Goal: Transaction & Acquisition: Purchase product/service

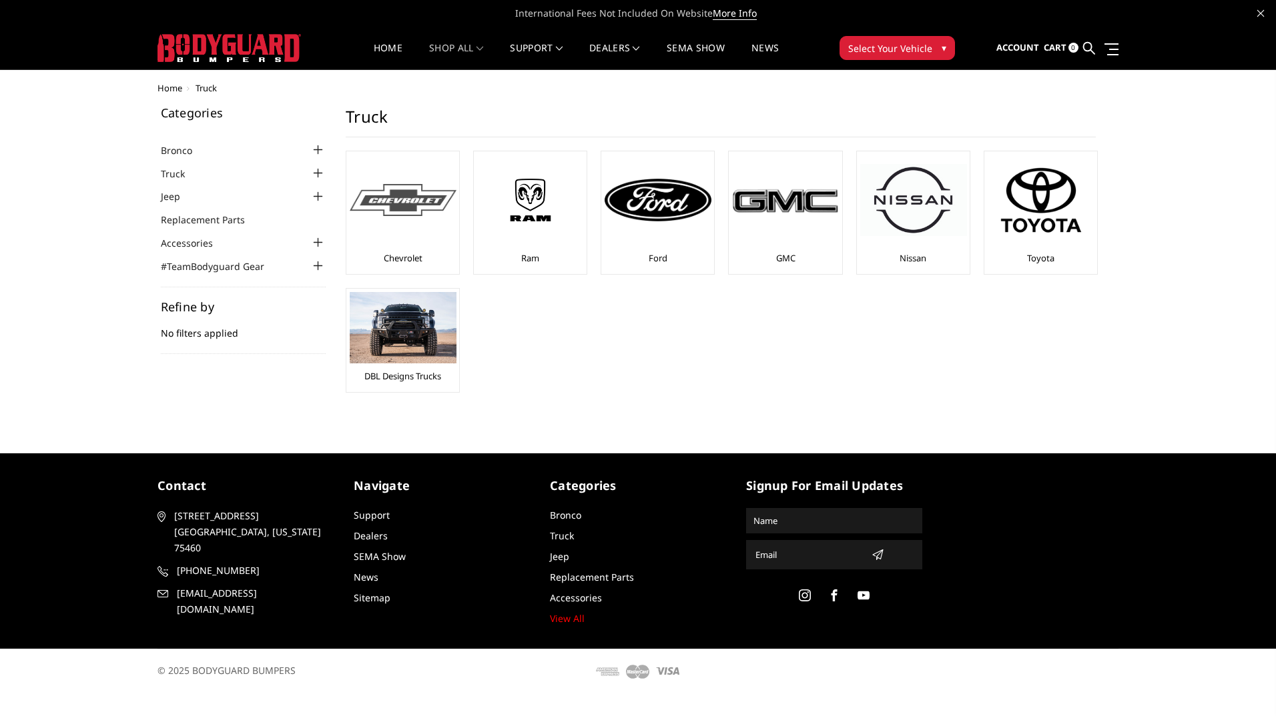
click at [404, 201] on img at bounding box center [403, 200] width 107 height 33
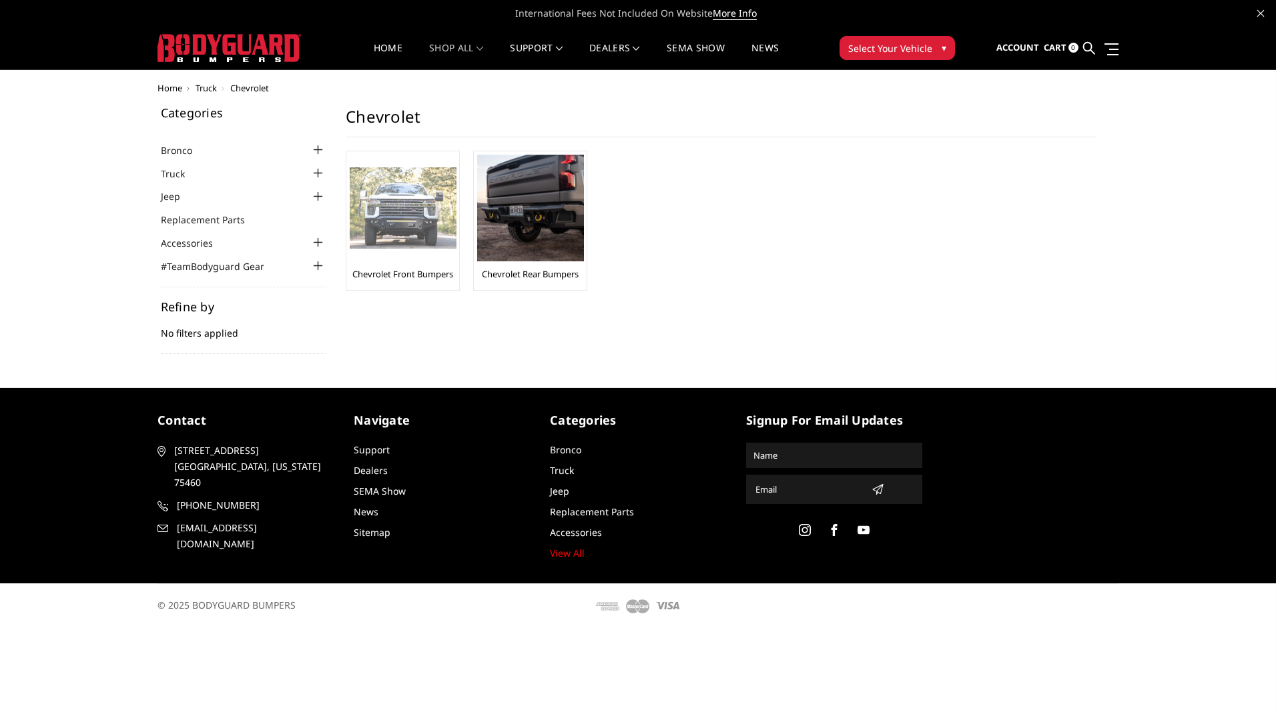
click at [412, 221] on img at bounding box center [403, 208] width 107 height 82
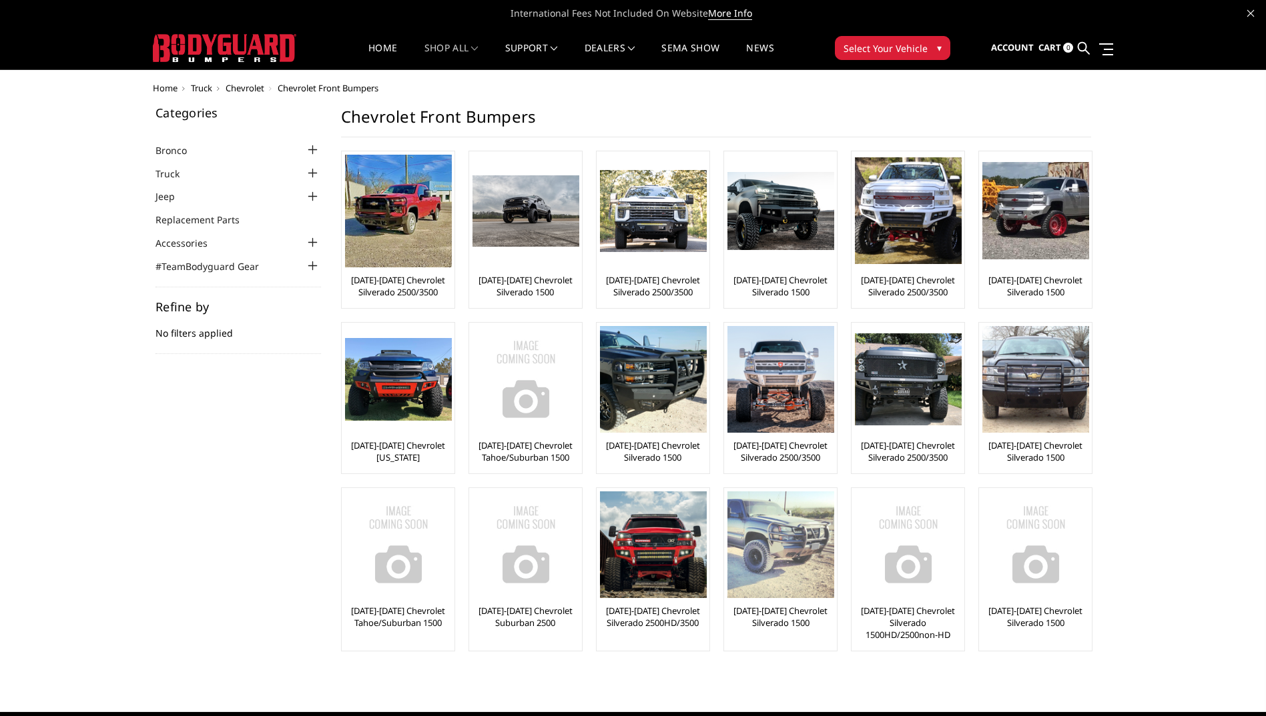
click at [773, 556] on img at bounding box center [780, 545] width 107 height 107
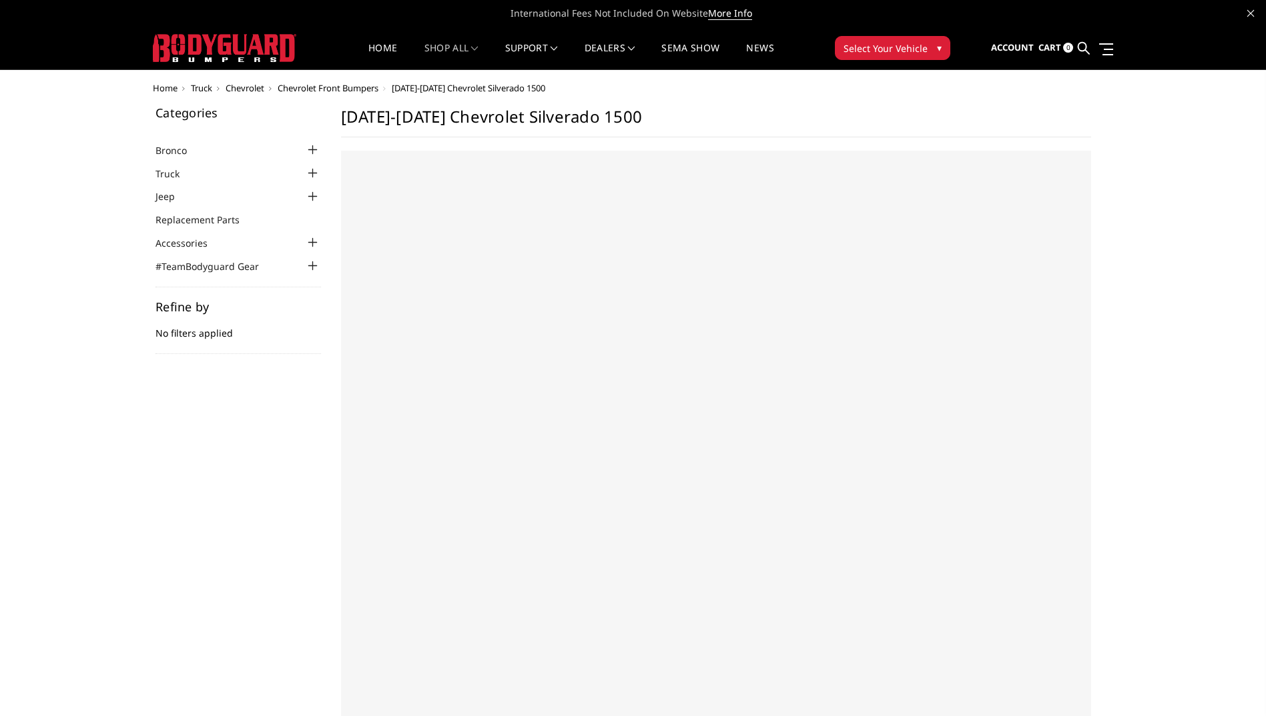
select select "US"
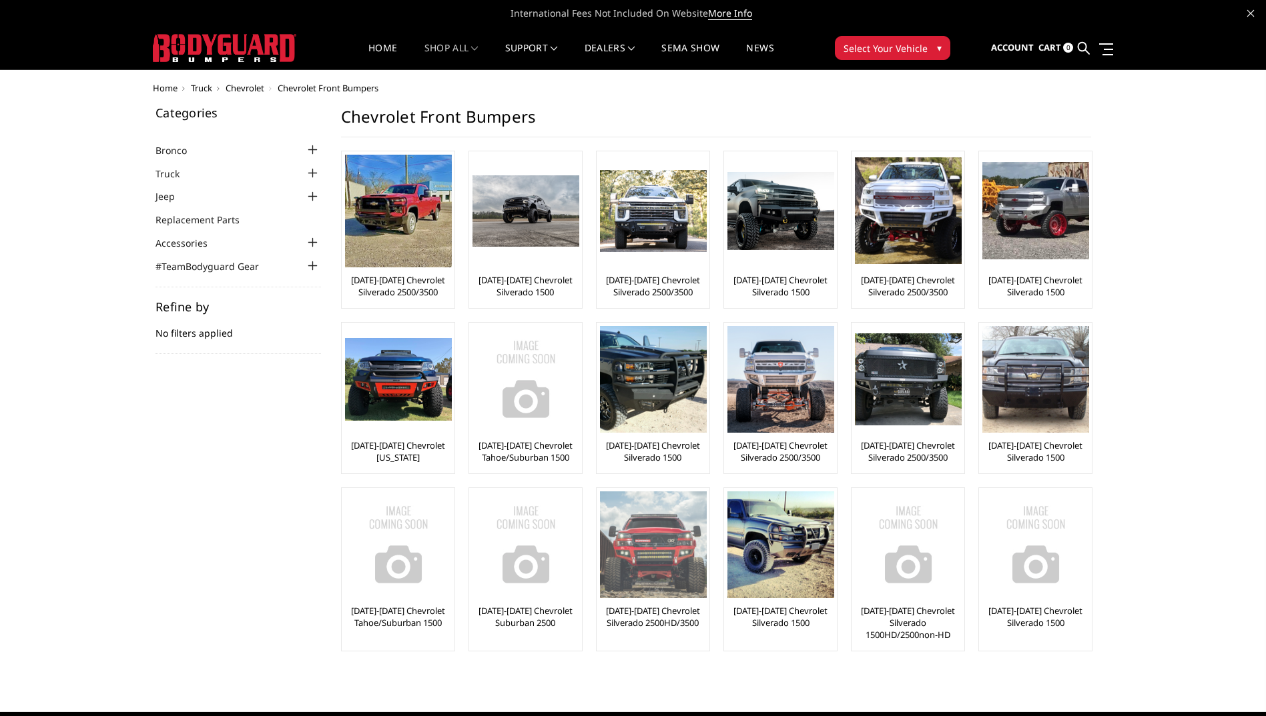
click at [659, 630] on p "[DATE]-[DATE] Chevrolet Silverado 2500HD/3500" at bounding box center [653, 623] width 106 height 36
click at [649, 615] on link "[DATE]-[DATE] Chevrolet Silverado 2500HD/3500" at bounding box center [653, 617] width 106 height 24
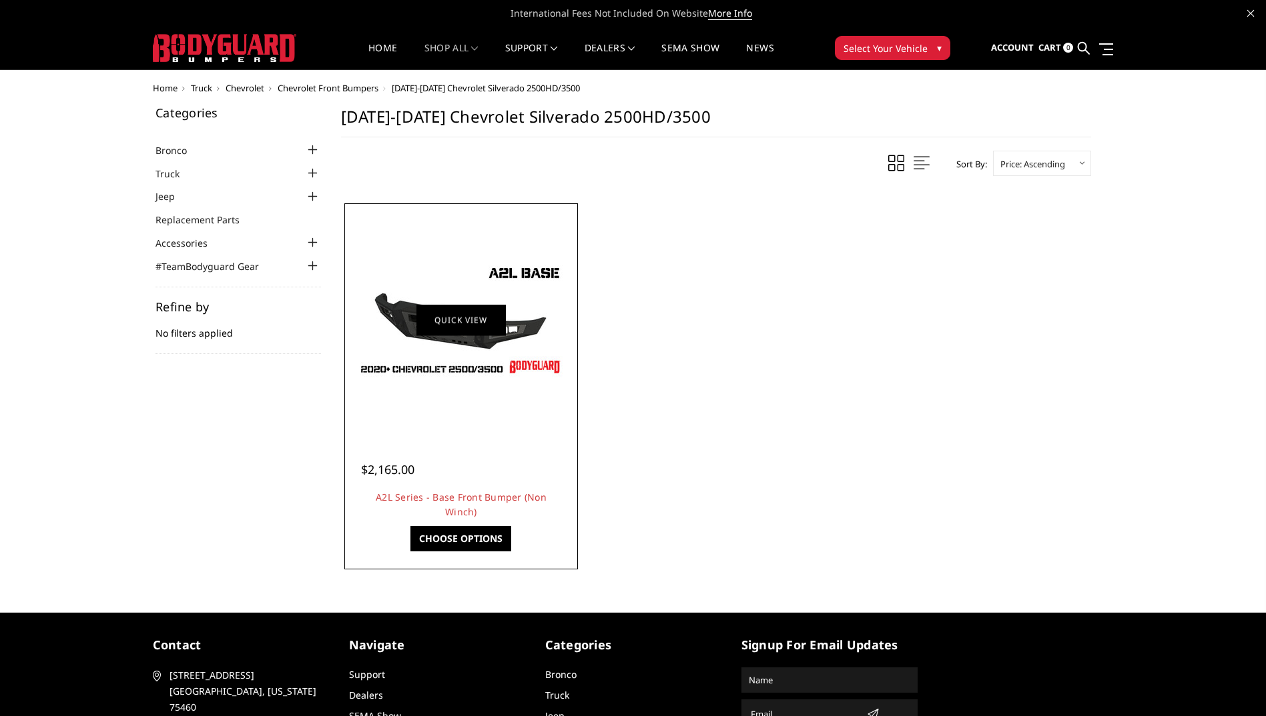
click at [423, 325] on link "Quick view" at bounding box center [460, 319] width 89 height 31
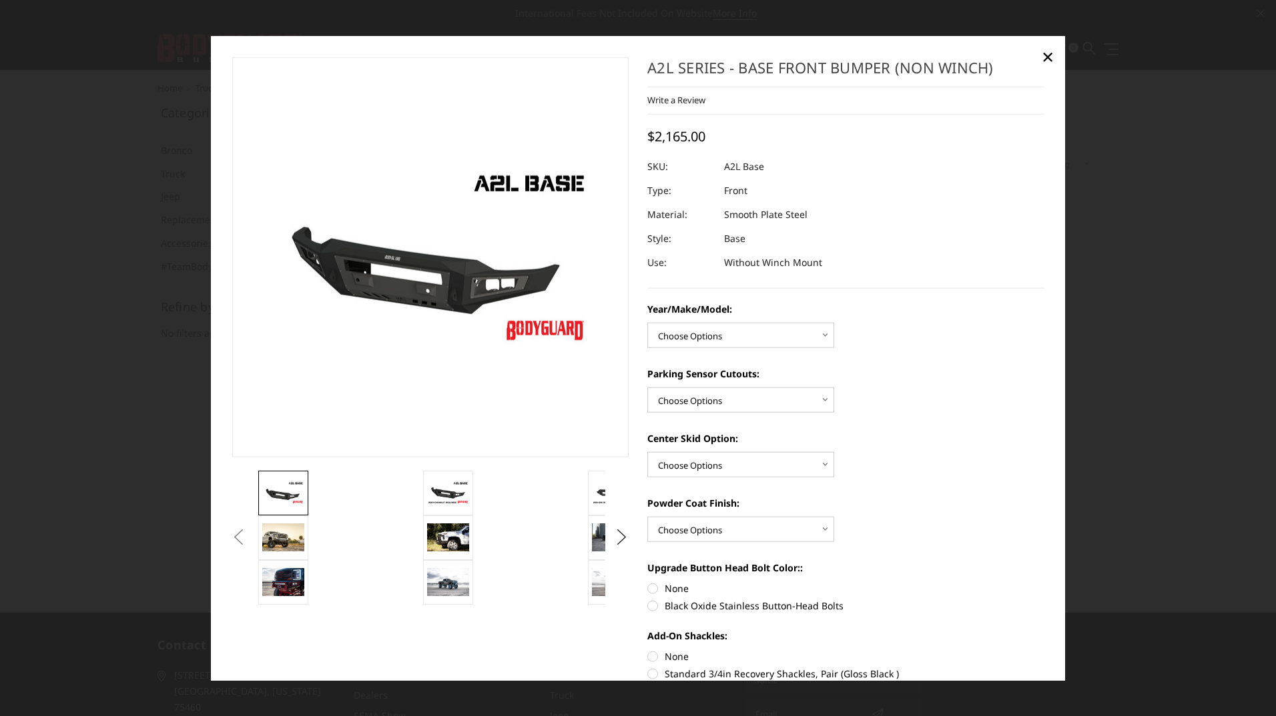
click at [249, 538] on button "Previous" at bounding box center [239, 538] width 20 height 20
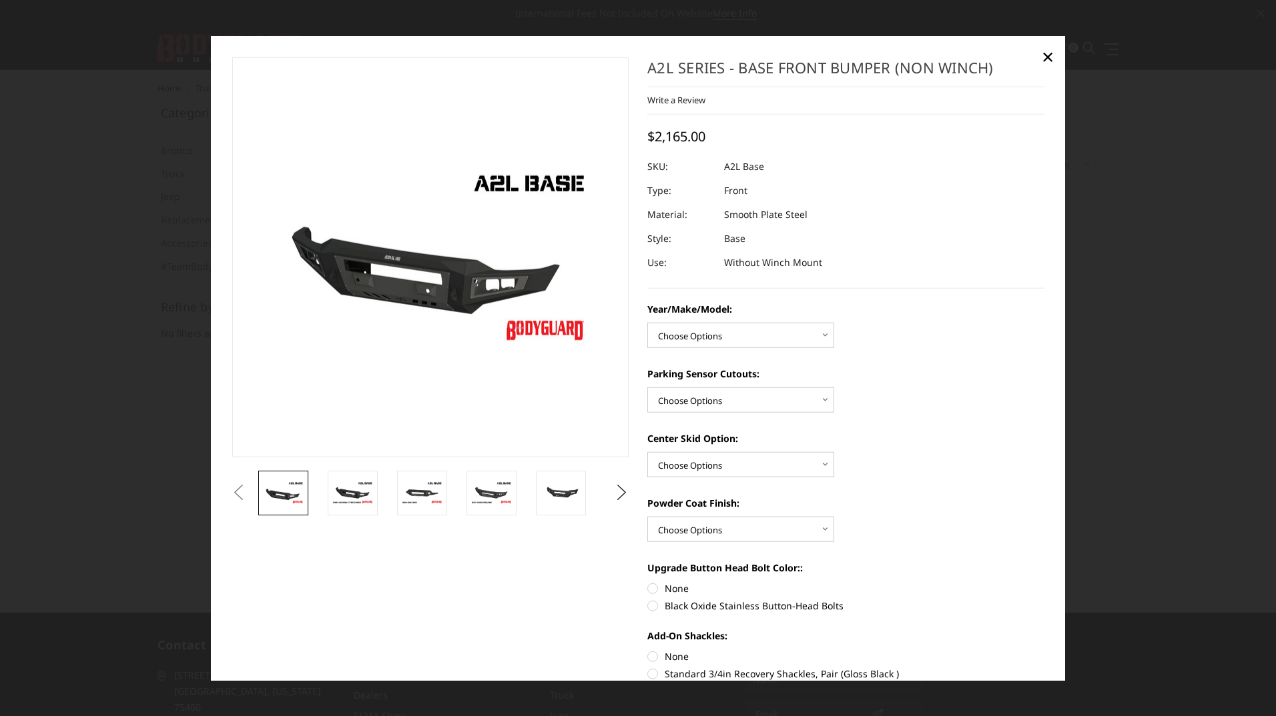
click at [249, 498] on button "Previous" at bounding box center [239, 493] width 20 height 20
click at [349, 495] on img at bounding box center [353, 492] width 42 height 23
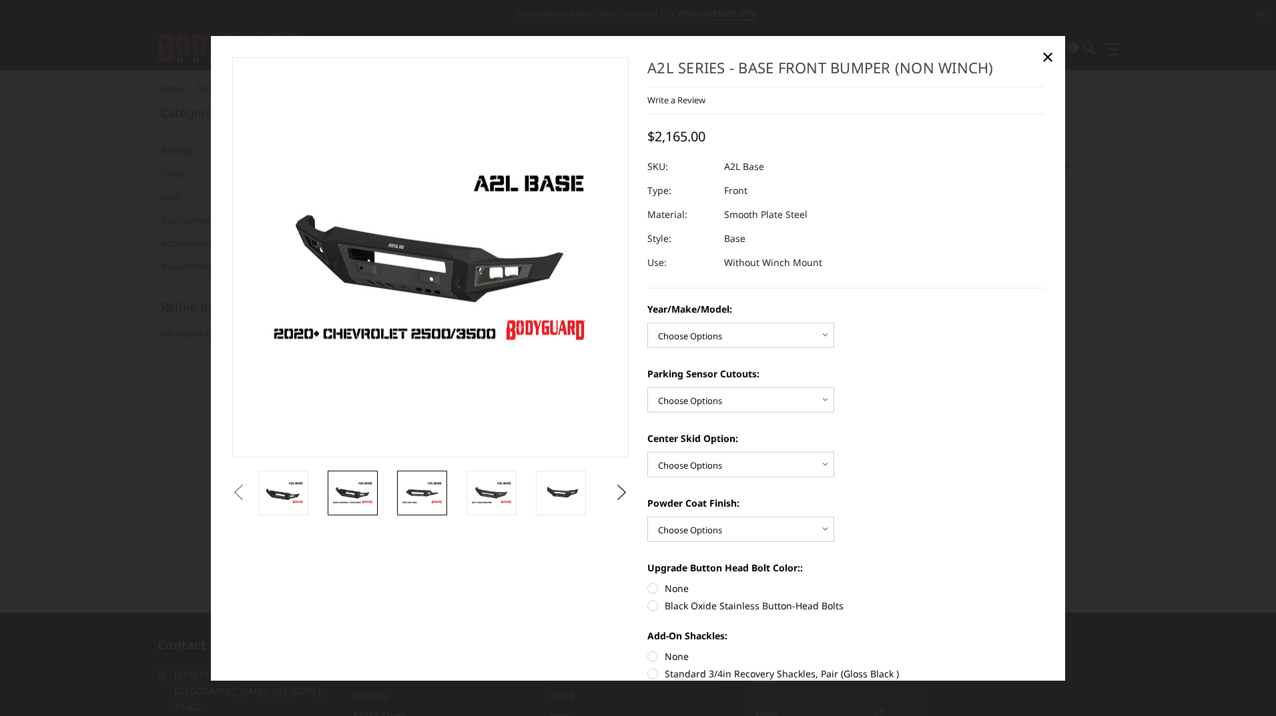
click at [416, 492] on img at bounding box center [422, 492] width 42 height 23
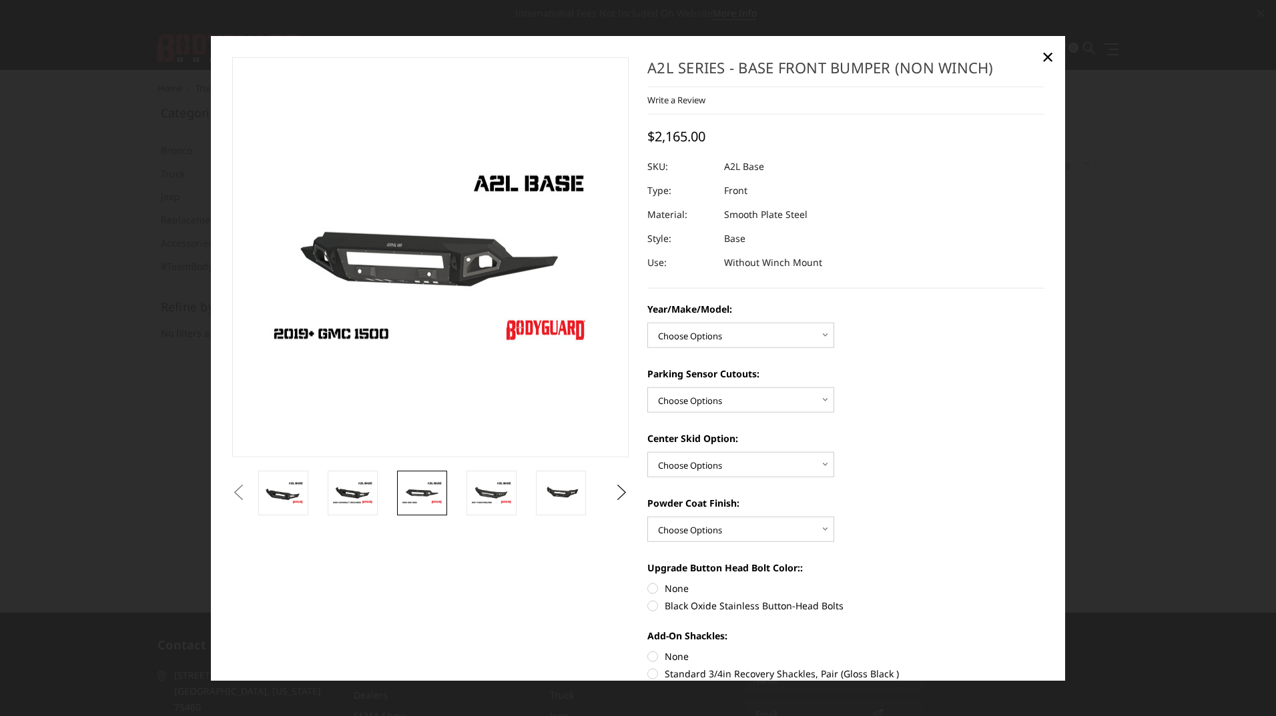
click at [249, 492] on button "Previous" at bounding box center [239, 493] width 20 height 20
click at [570, 495] on img at bounding box center [561, 492] width 42 height 19
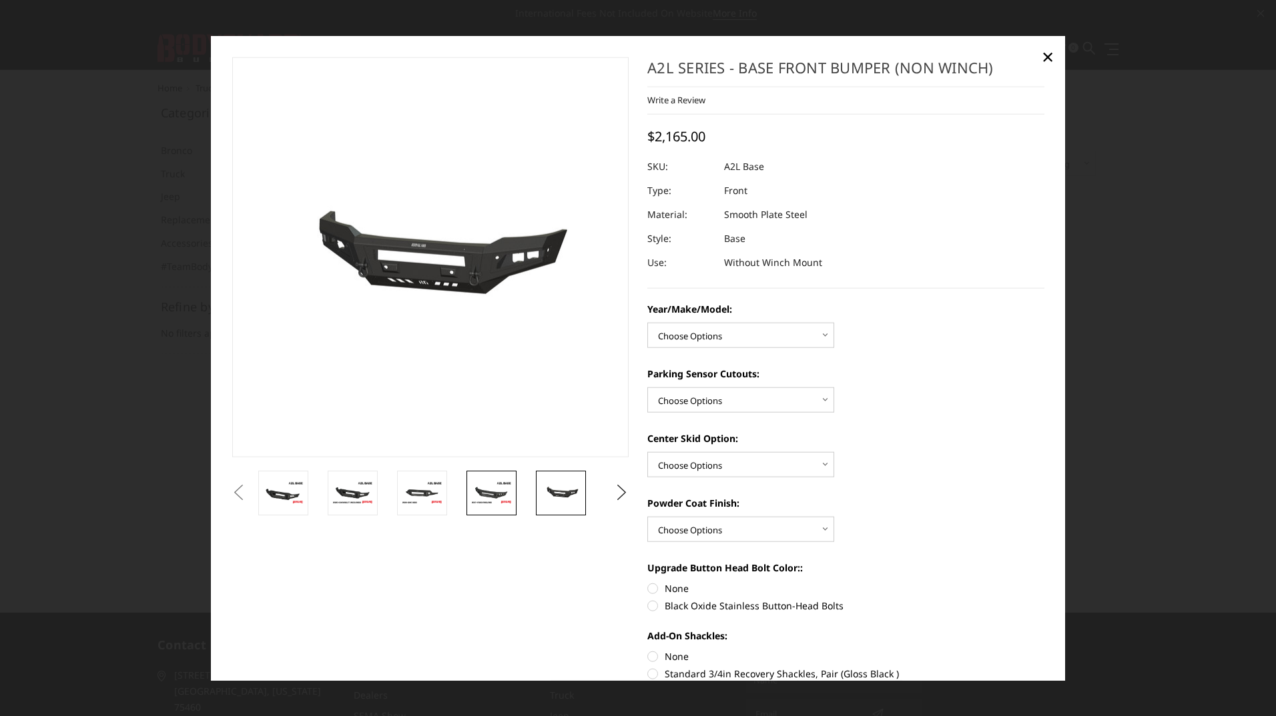
click at [493, 491] on img at bounding box center [491, 492] width 42 height 23
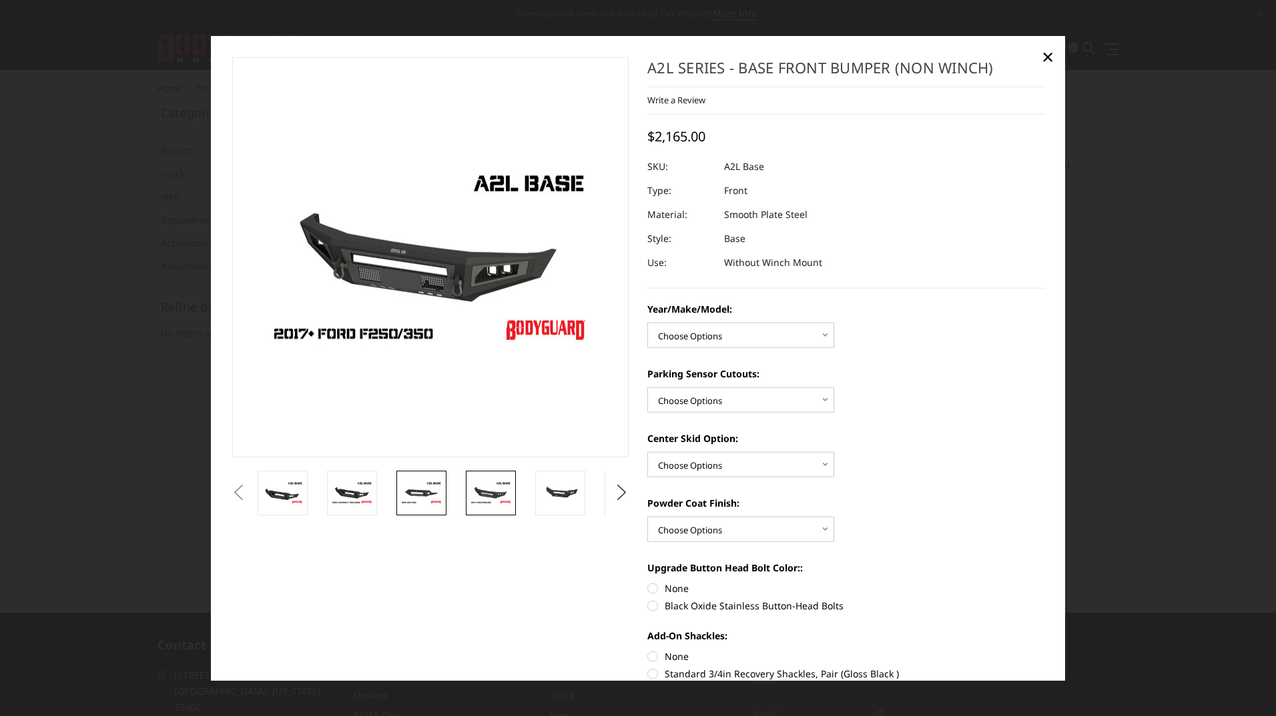
click at [434, 491] on img at bounding box center [421, 492] width 42 height 23
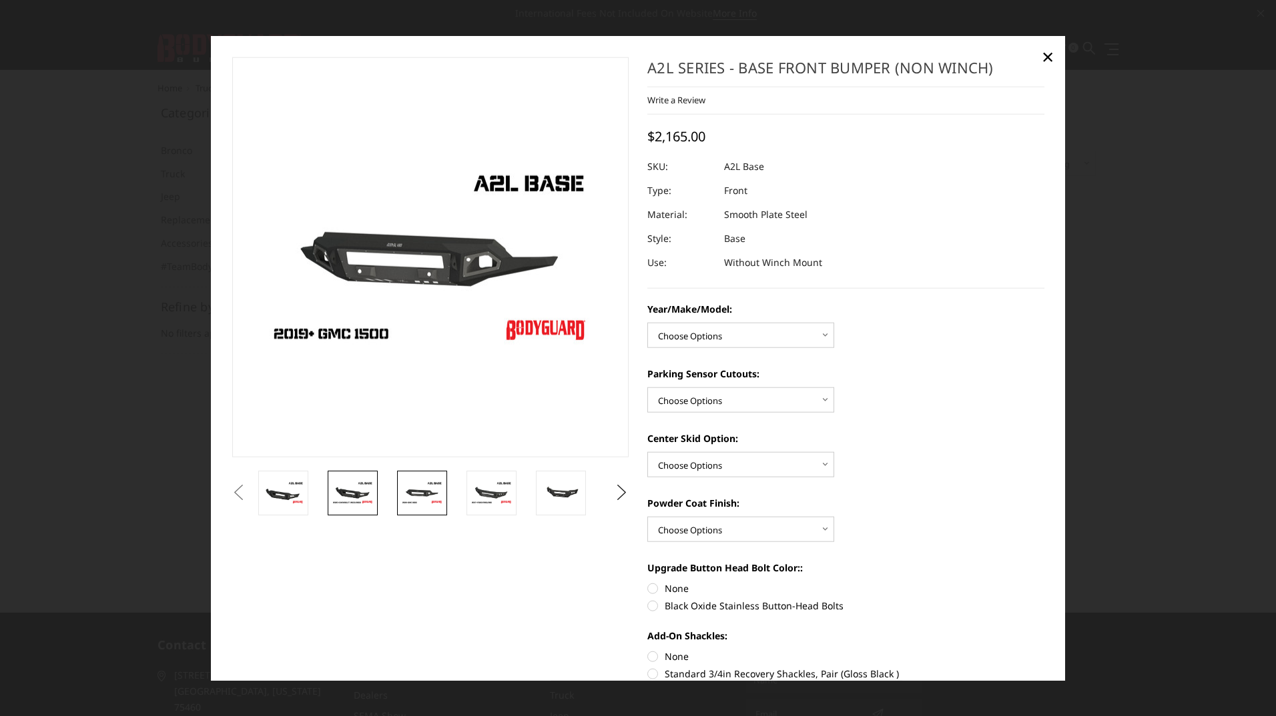
click at [354, 500] on img at bounding box center [353, 492] width 42 height 23
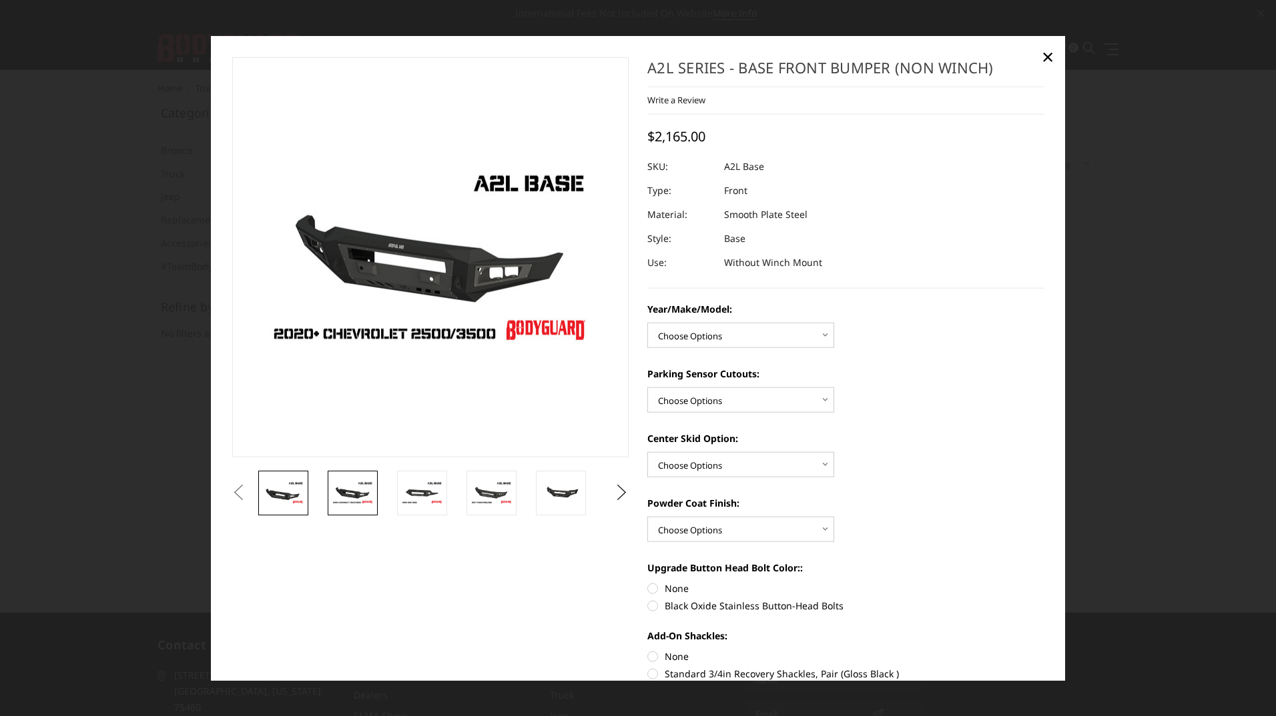
click at [301, 494] on img at bounding box center [283, 492] width 42 height 23
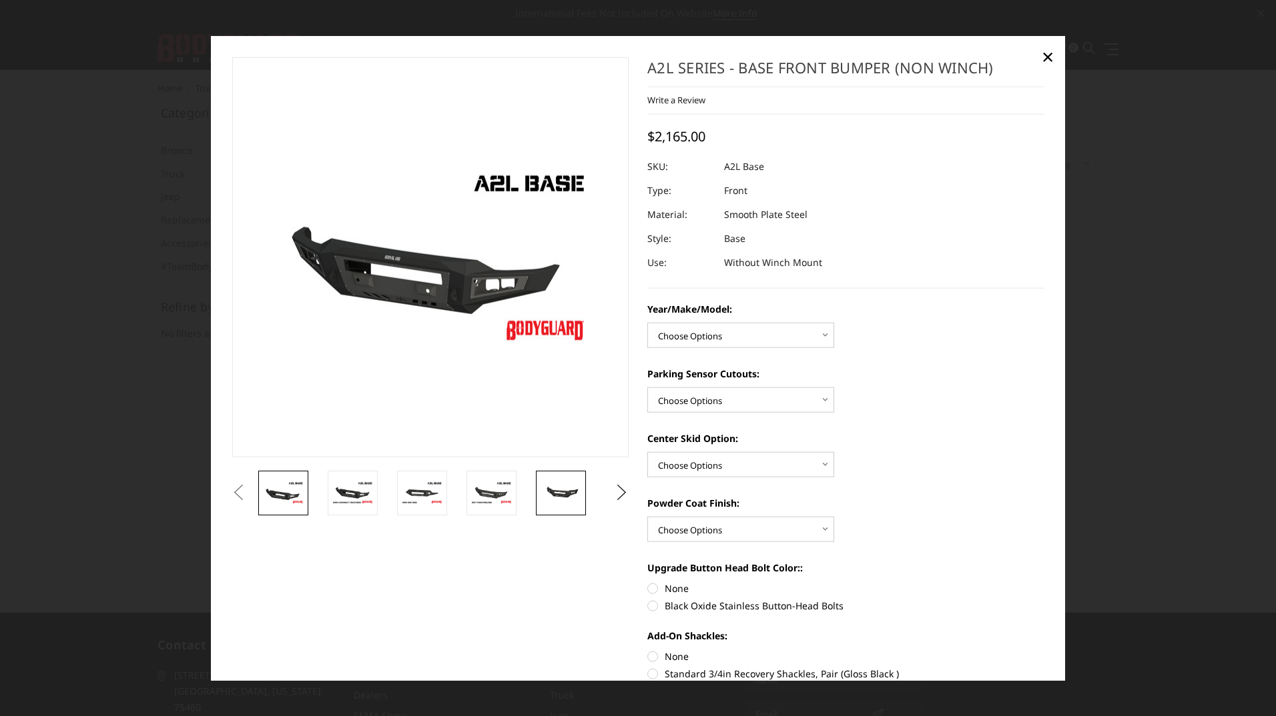
click at [563, 494] on img at bounding box center [561, 492] width 42 height 19
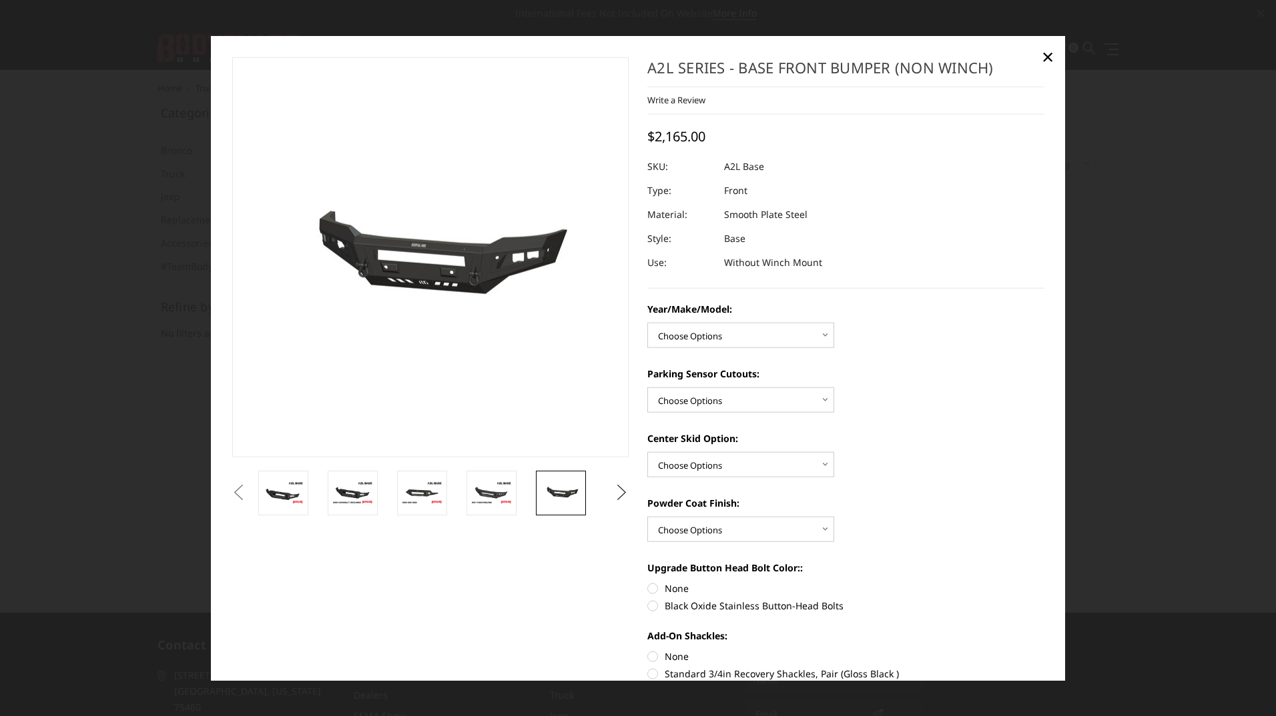
click at [615, 492] on button "Next" at bounding box center [622, 493] width 20 height 20
click at [548, 498] on img at bounding box center [561, 493] width 42 height 28
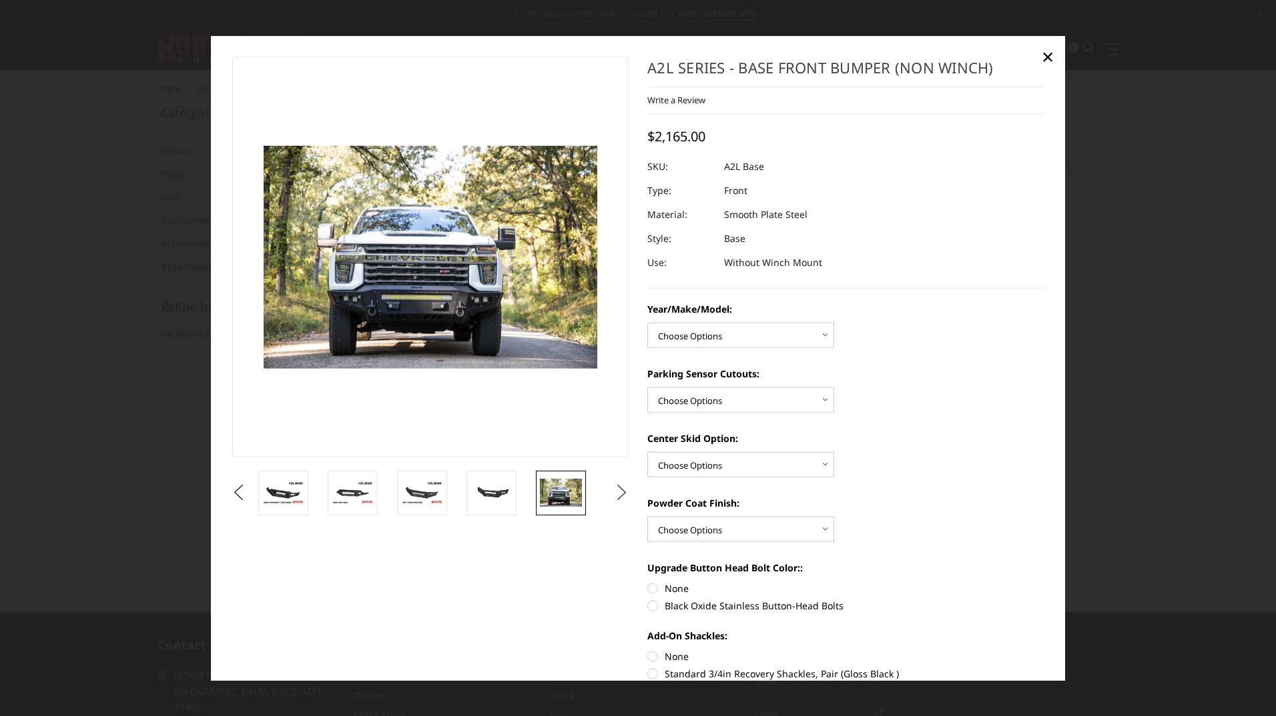
click at [613, 492] on button "Next" at bounding box center [622, 493] width 20 height 20
click at [566, 492] on img at bounding box center [561, 493] width 42 height 28
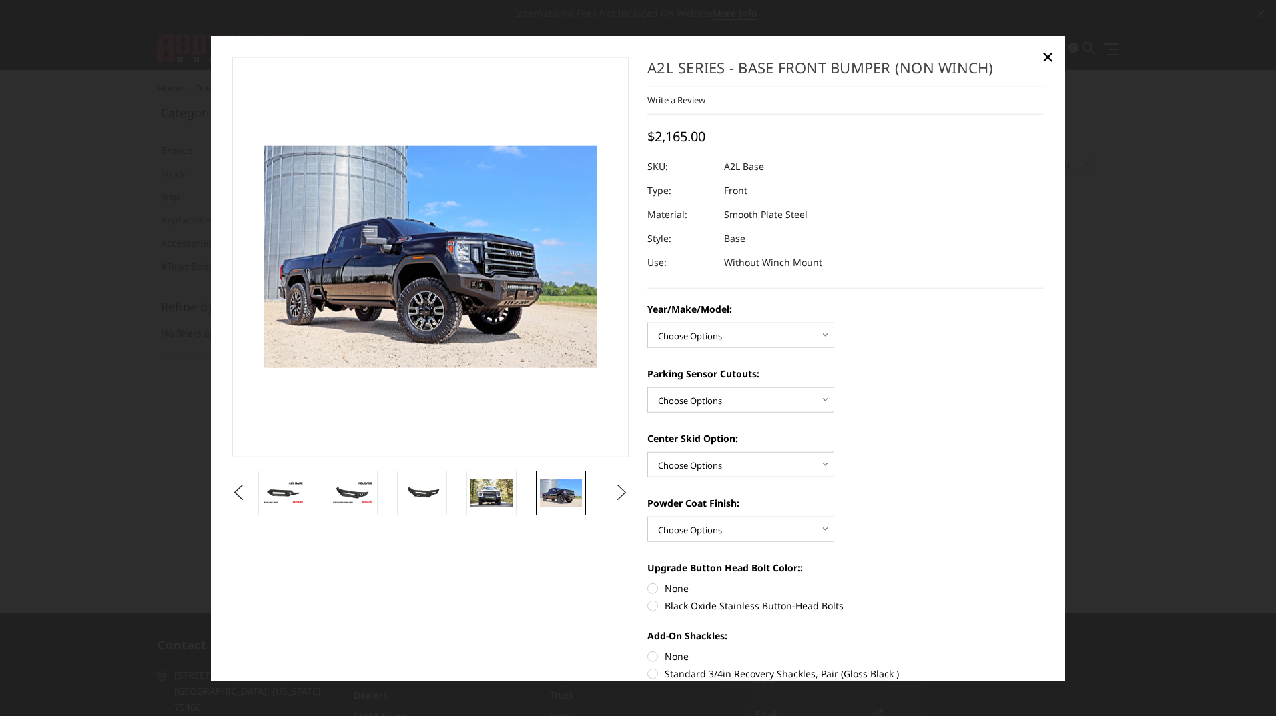
click at [617, 492] on button "Next" at bounding box center [622, 493] width 20 height 20
click at [556, 500] on img at bounding box center [561, 493] width 42 height 27
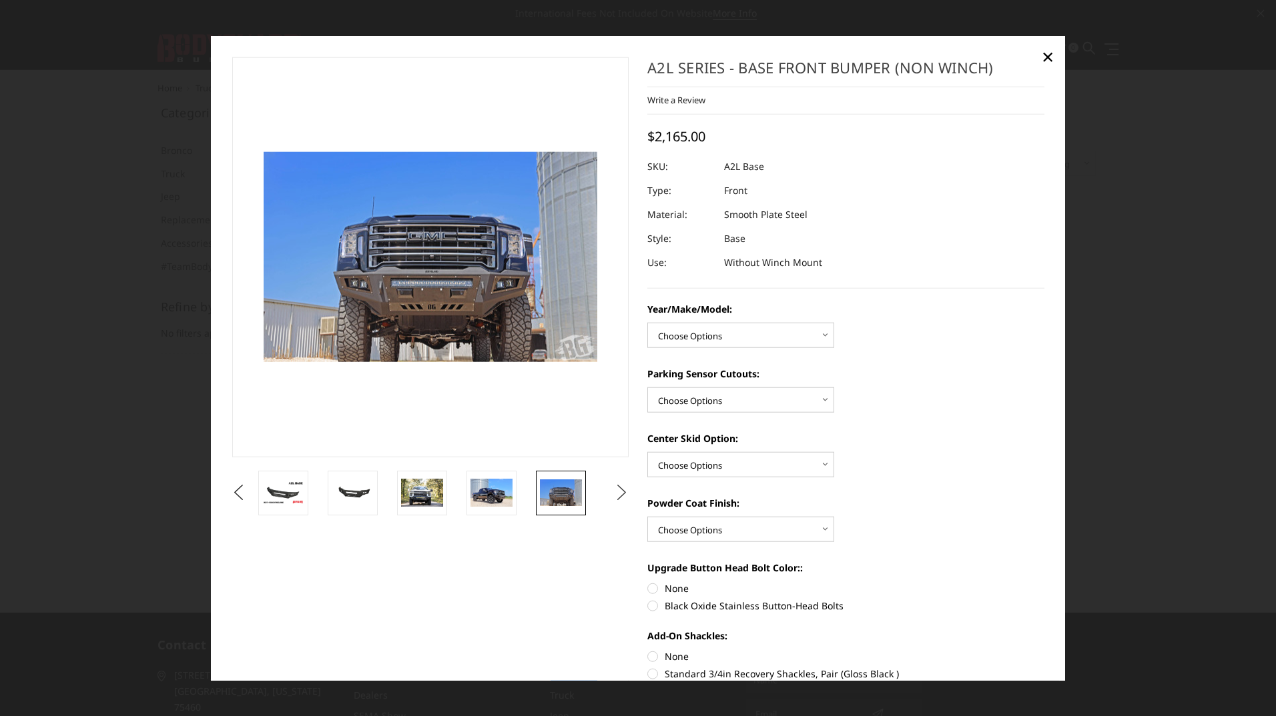
click at [613, 493] on button "Next" at bounding box center [622, 493] width 20 height 20
click at [550, 500] on img at bounding box center [561, 492] width 42 height 29
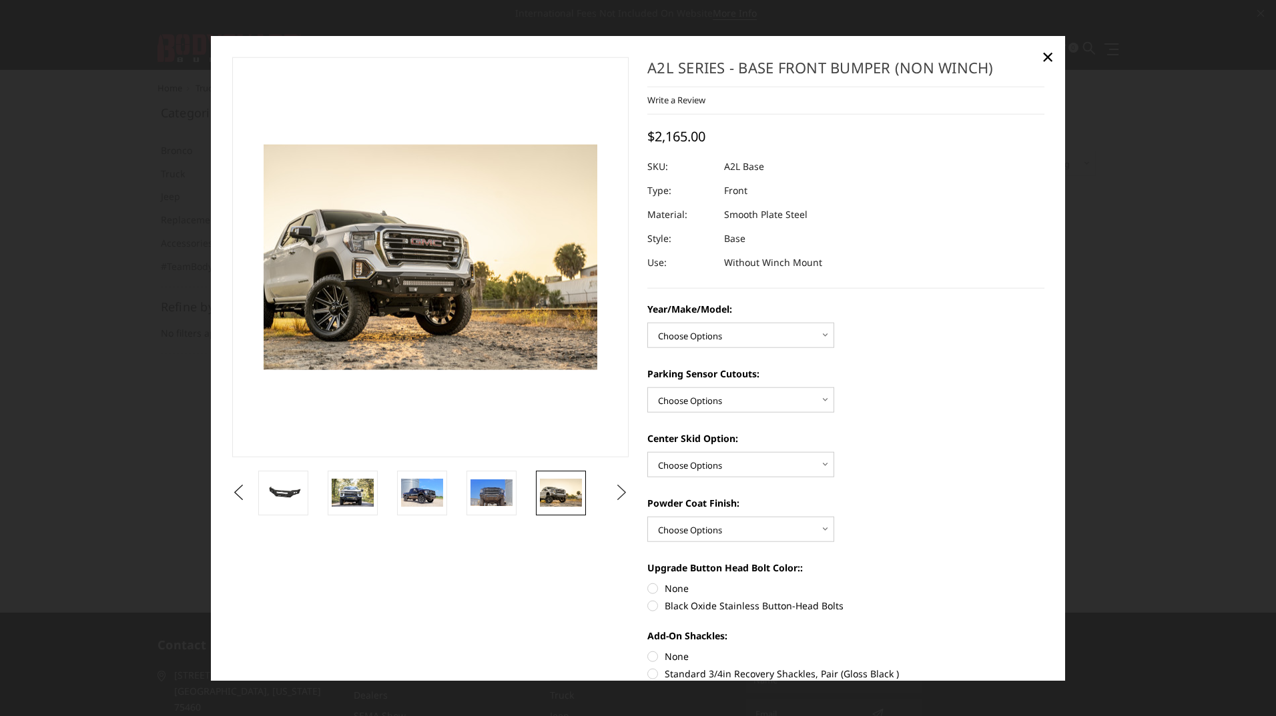
click at [615, 495] on button "Next" at bounding box center [622, 493] width 20 height 20
click at [554, 500] on img at bounding box center [561, 493] width 42 height 28
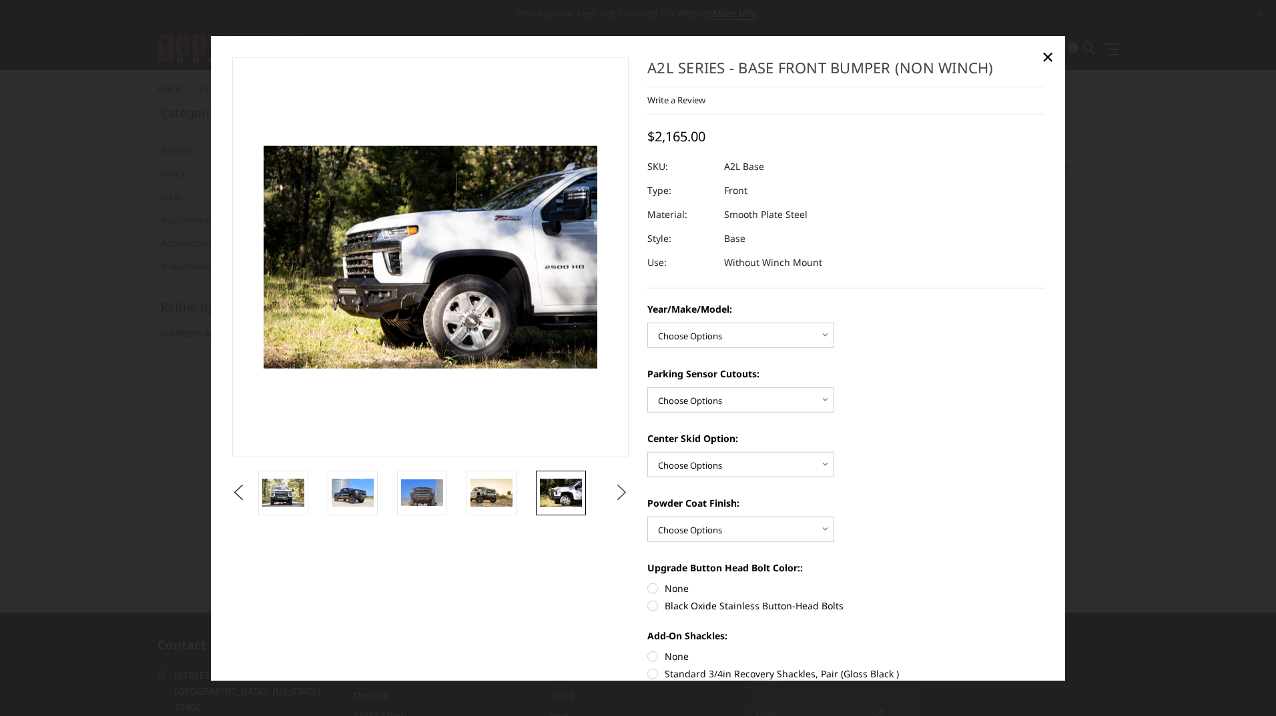
click at [617, 492] on button "Next" at bounding box center [622, 493] width 20 height 20
click at [422, 505] on img at bounding box center [422, 493] width 42 height 28
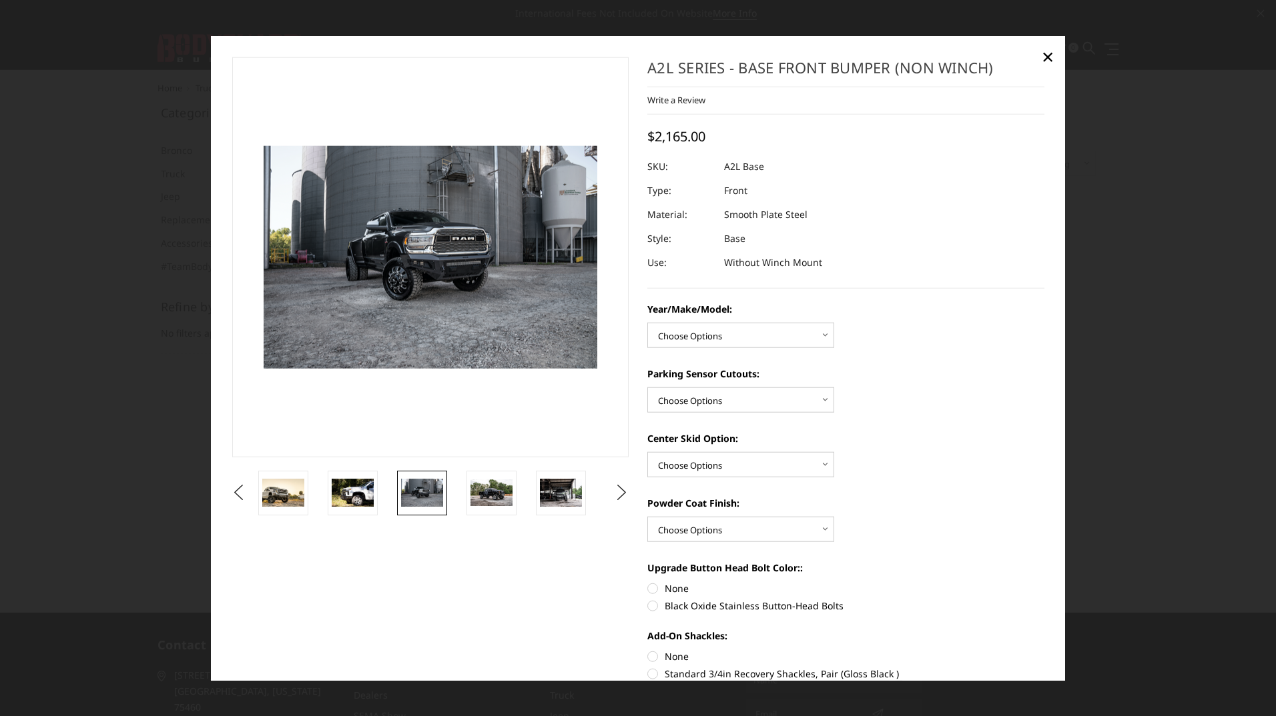
click at [460, 502] on li at bounding box center [428, 492] width 69 height 45
click at [479, 498] on img at bounding box center [491, 492] width 42 height 27
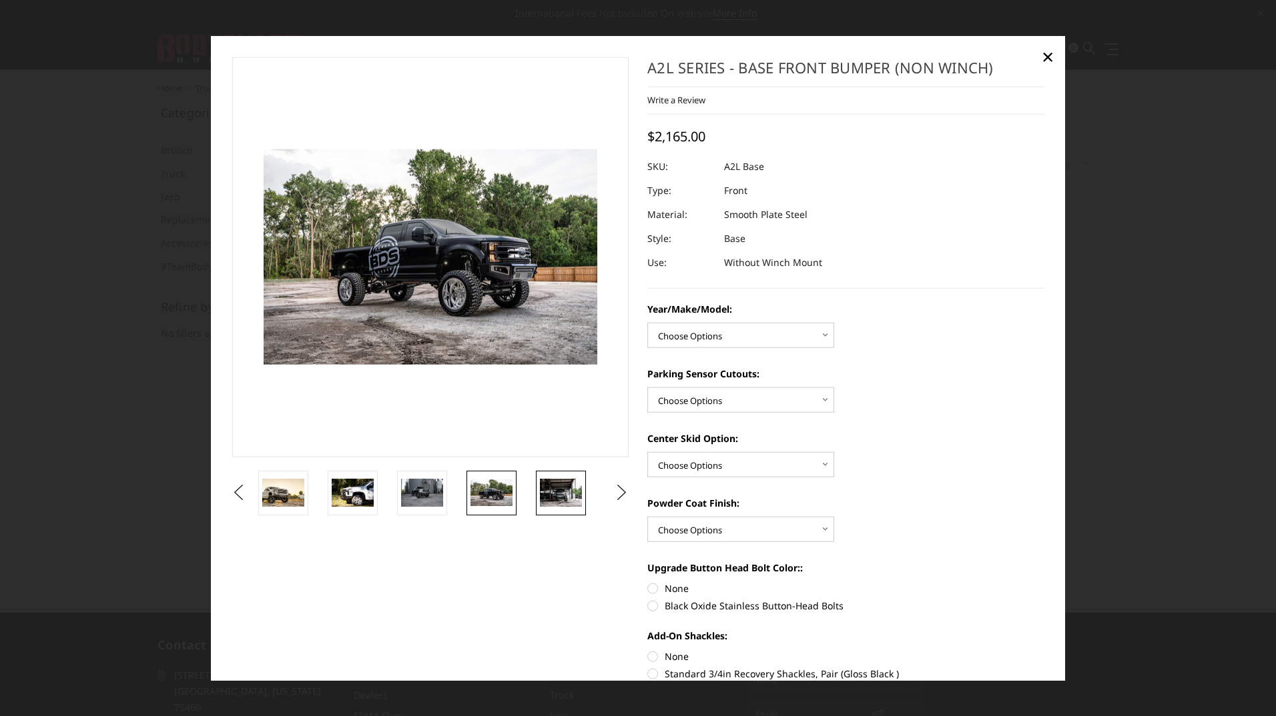
click at [558, 492] on img at bounding box center [561, 493] width 42 height 28
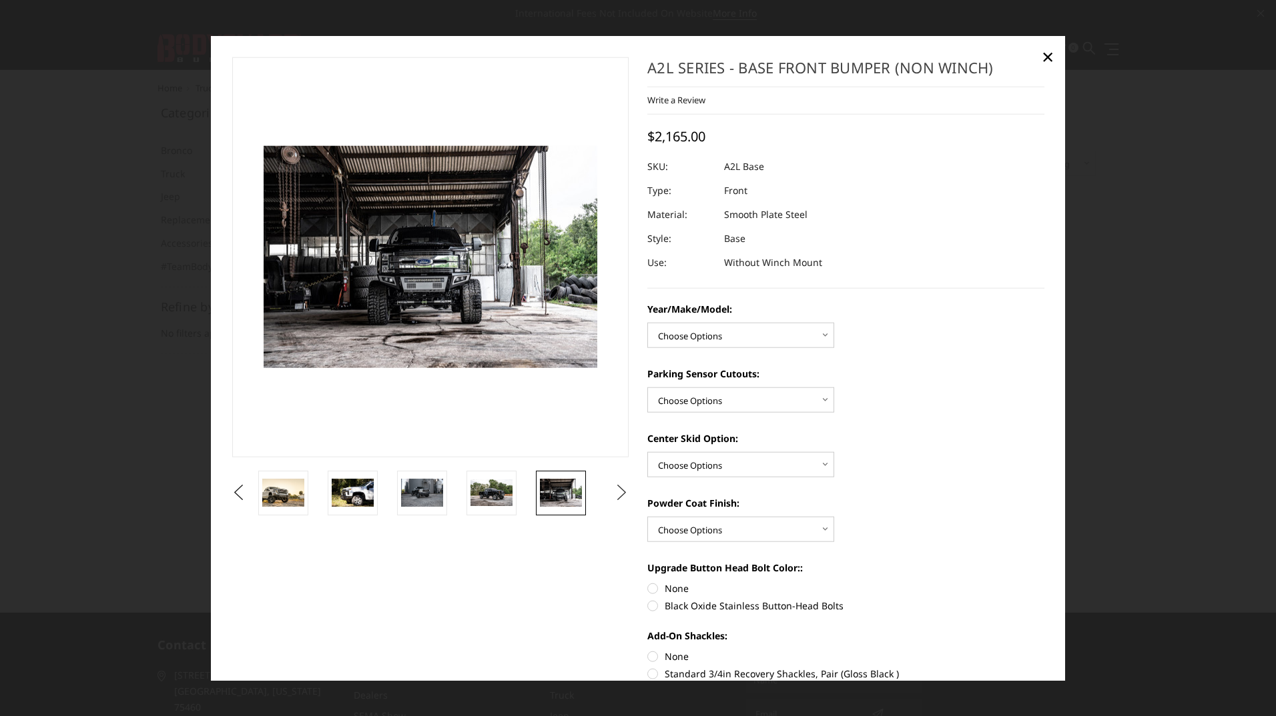
click at [616, 495] on button "Next" at bounding box center [622, 493] width 20 height 20
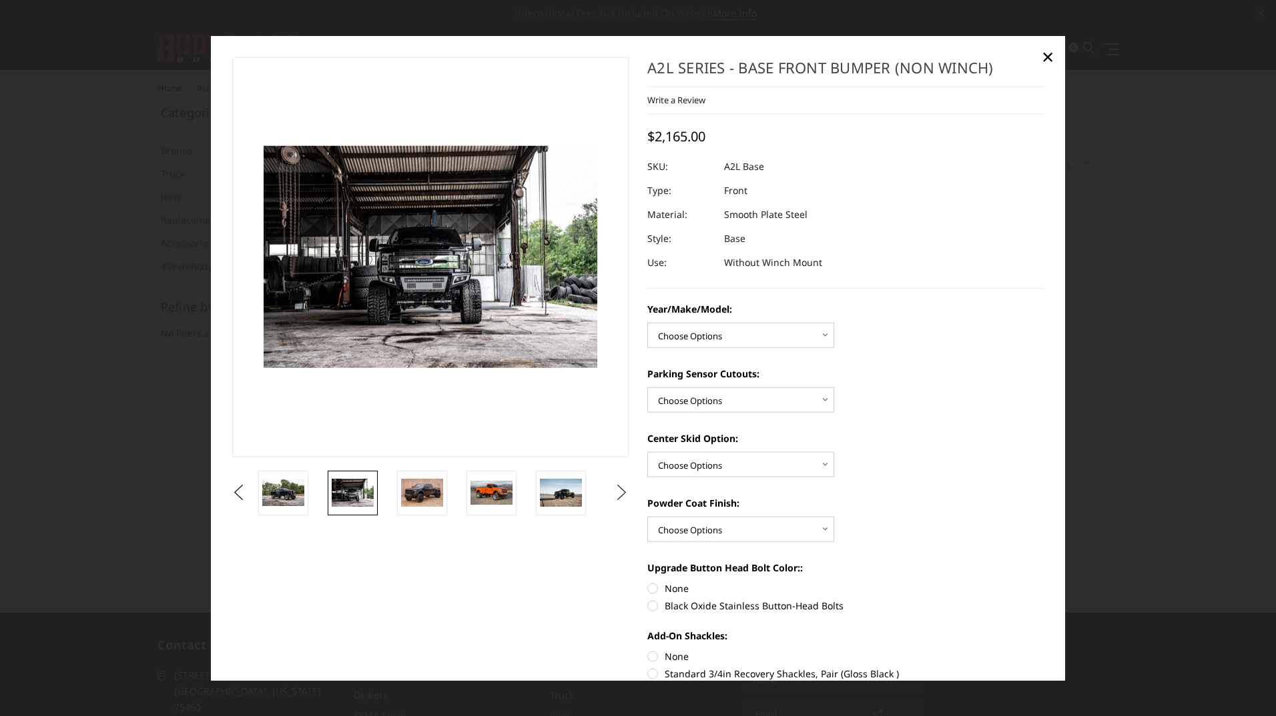
click at [616, 495] on button "Next" at bounding box center [622, 493] width 20 height 20
click at [343, 487] on img at bounding box center [353, 493] width 42 height 28
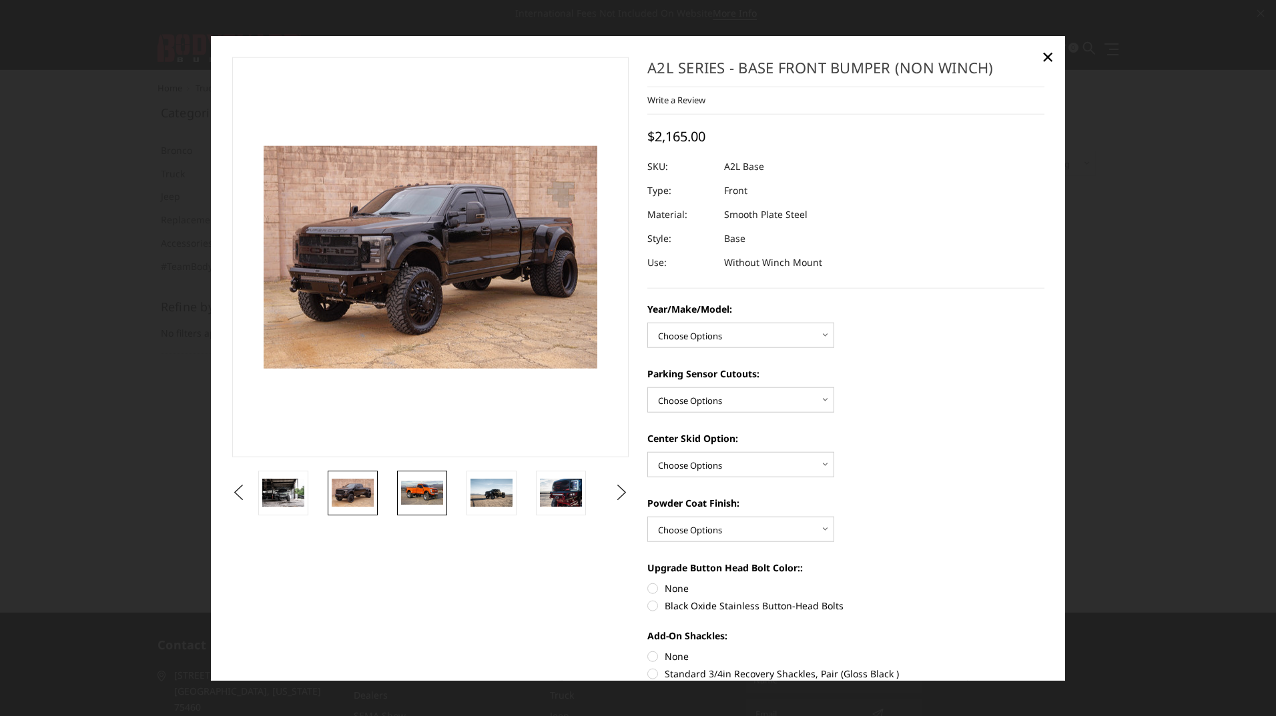
click at [430, 494] on img at bounding box center [422, 492] width 42 height 23
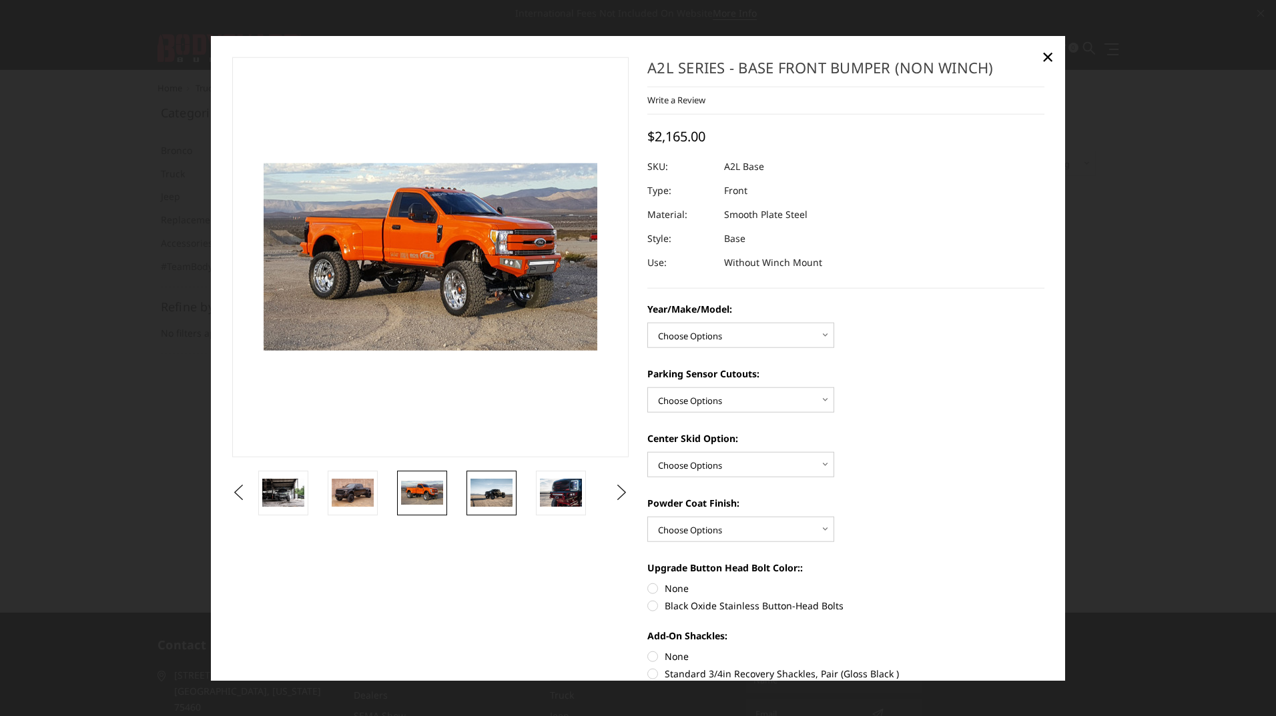
click at [494, 498] on img at bounding box center [491, 493] width 42 height 28
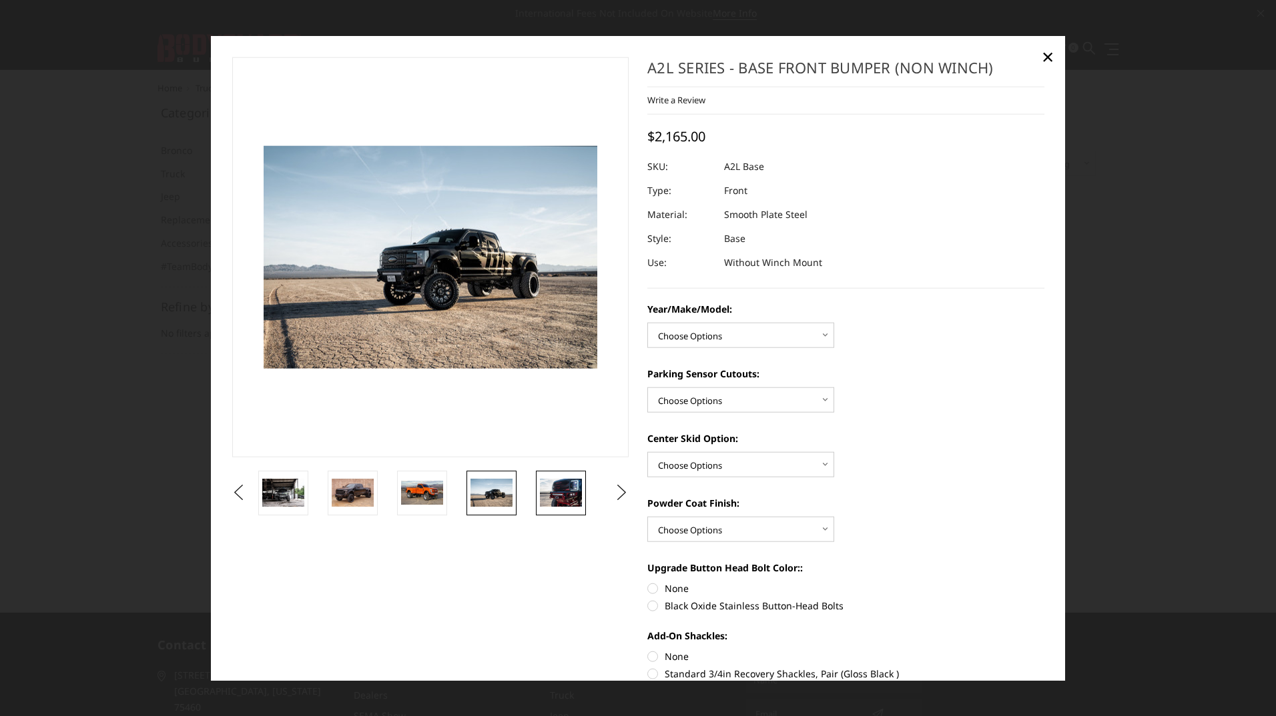
click at [564, 494] on img at bounding box center [561, 493] width 42 height 28
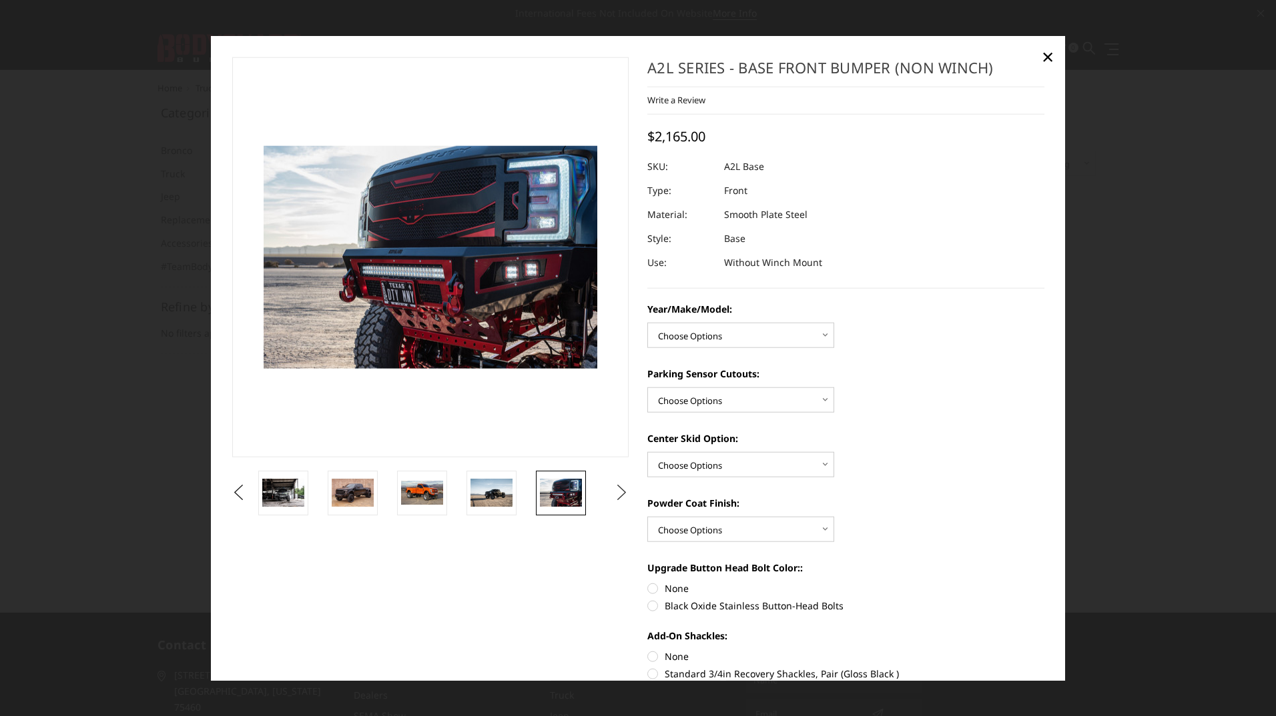
click at [618, 488] on button "Next" at bounding box center [622, 493] width 20 height 20
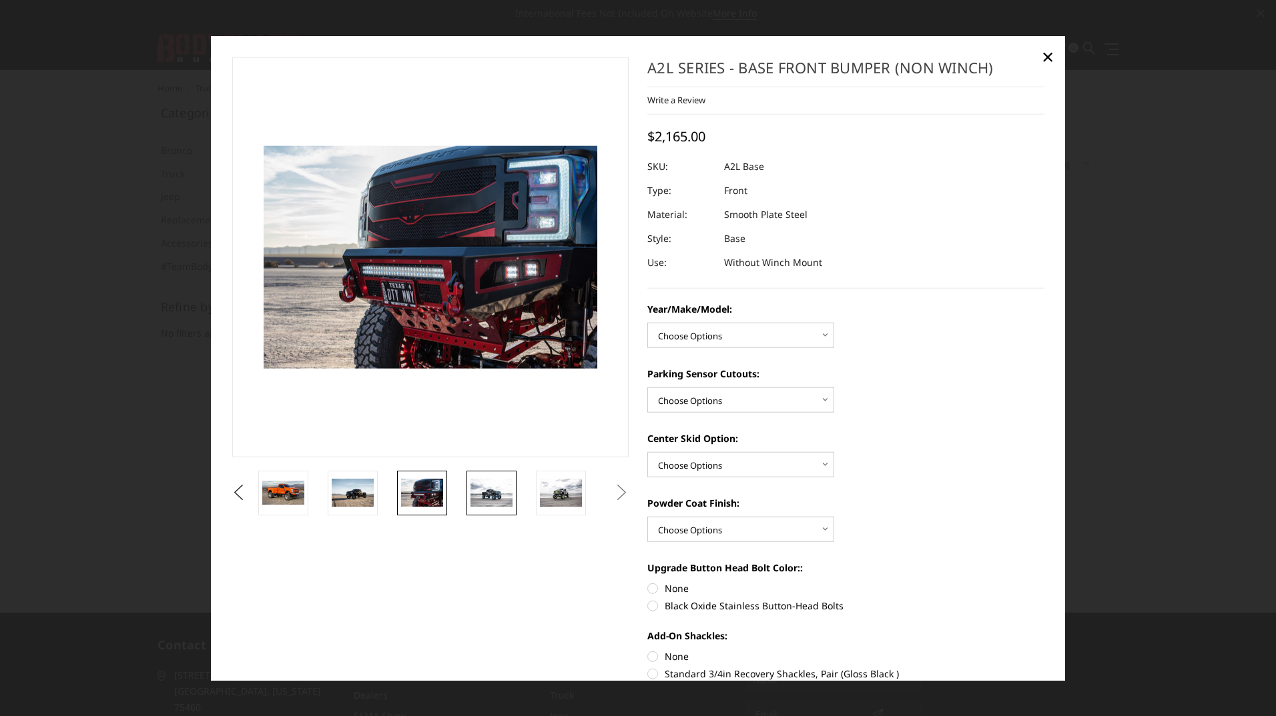
click at [479, 494] on img at bounding box center [491, 492] width 42 height 27
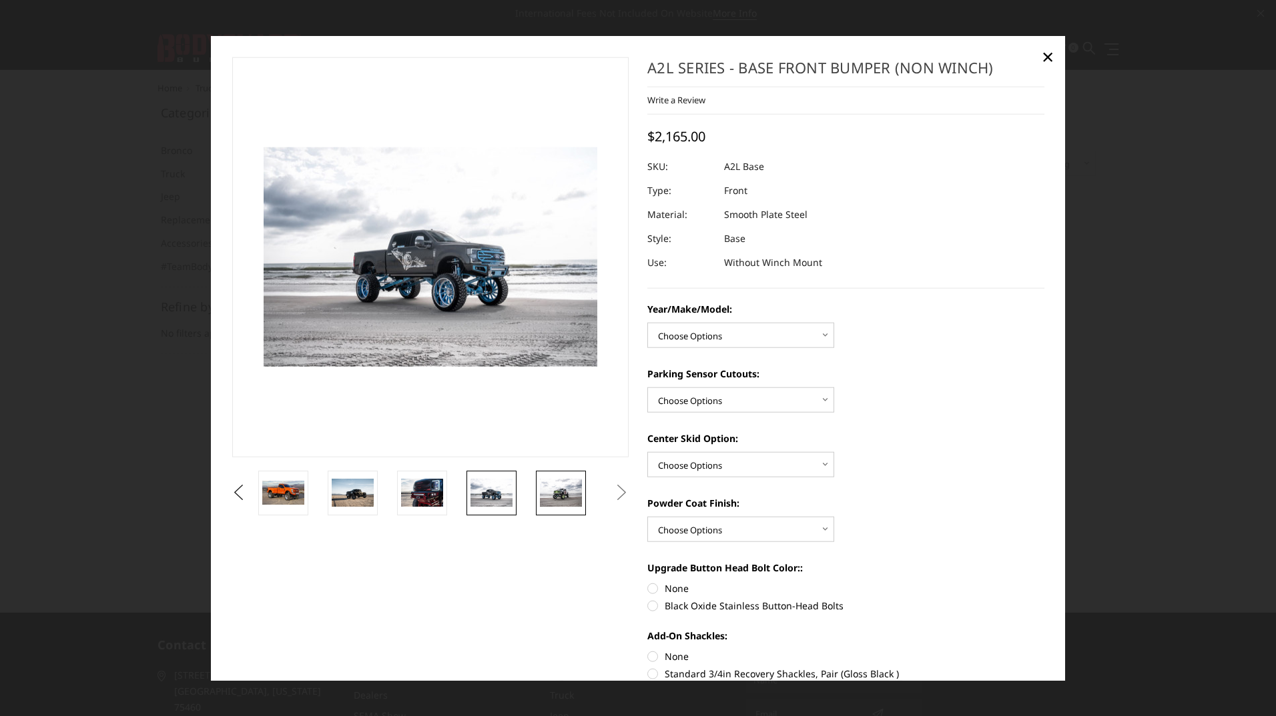
click at [564, 497] on img at bounding box center [561, 493] width 42 height 28
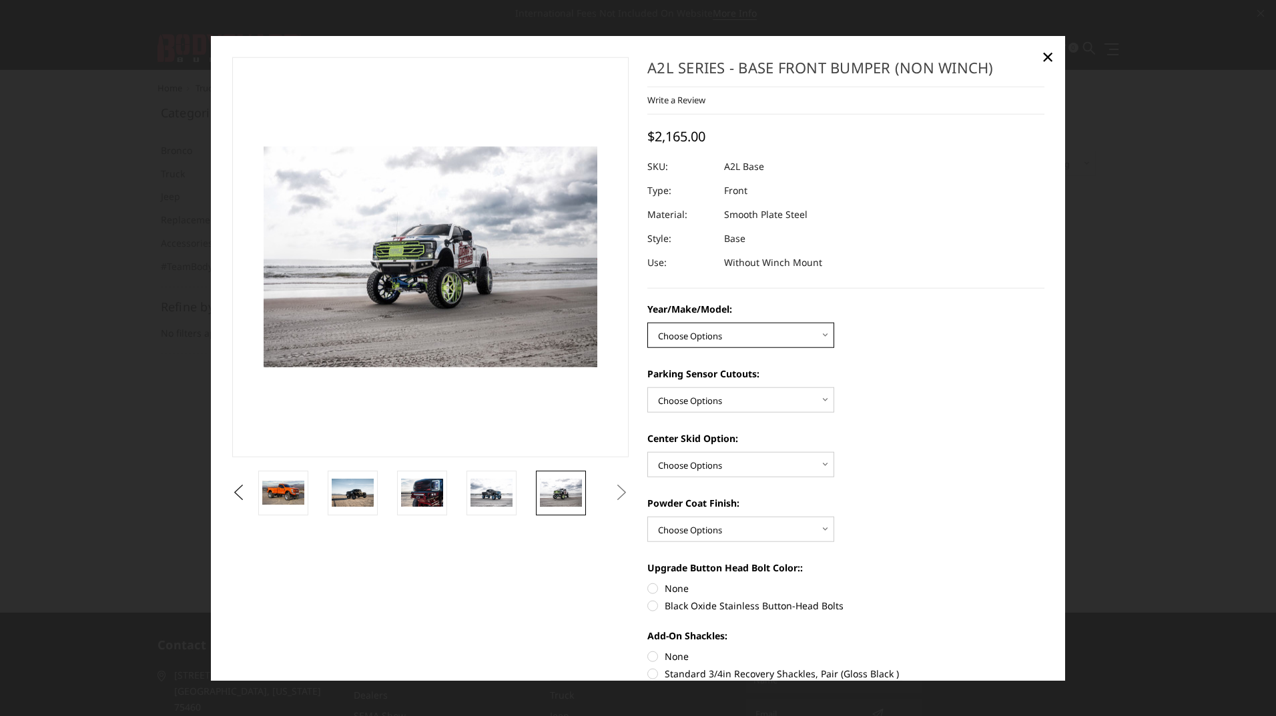
click at [818, 334] on select "Choose Options Chevrolet 15-19 2500/3500 Chevrolet 19-21 1500 Chevrolet 15-20 C…" at bounding box center [740, 335] width 187 height 25
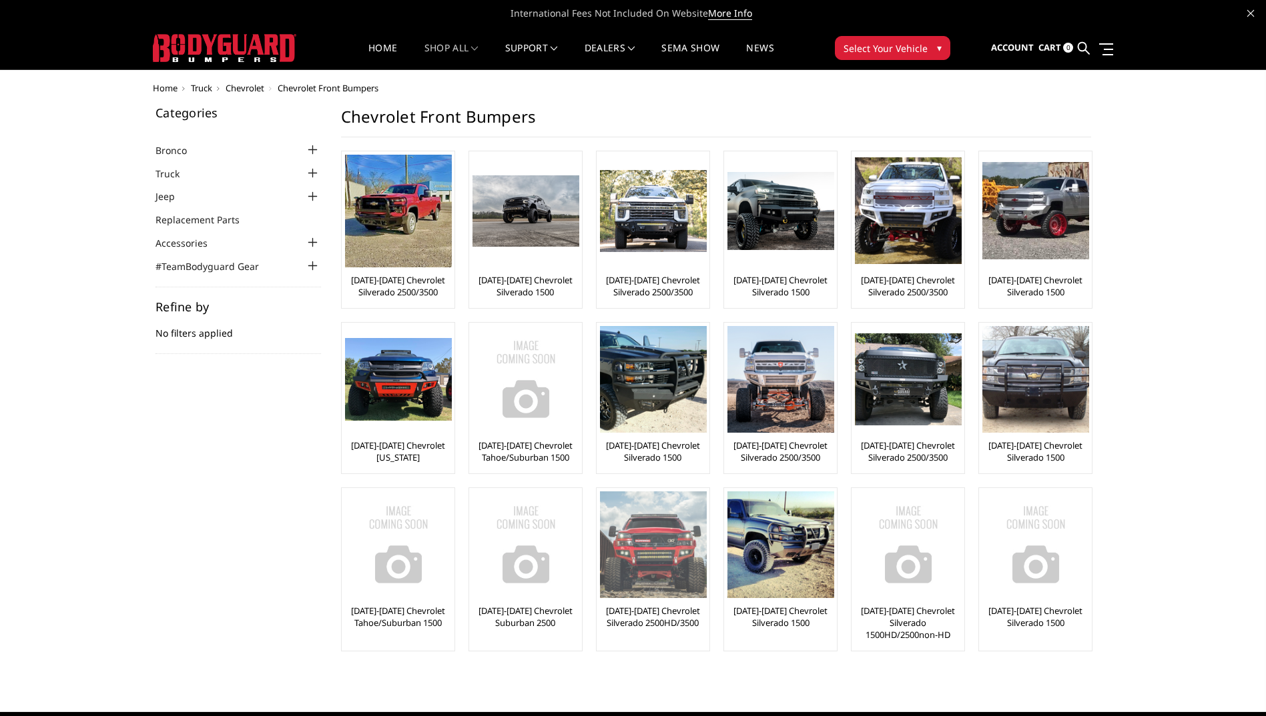
click at [648, 575] on img at bounding box center [653, 545] width 107 height 107
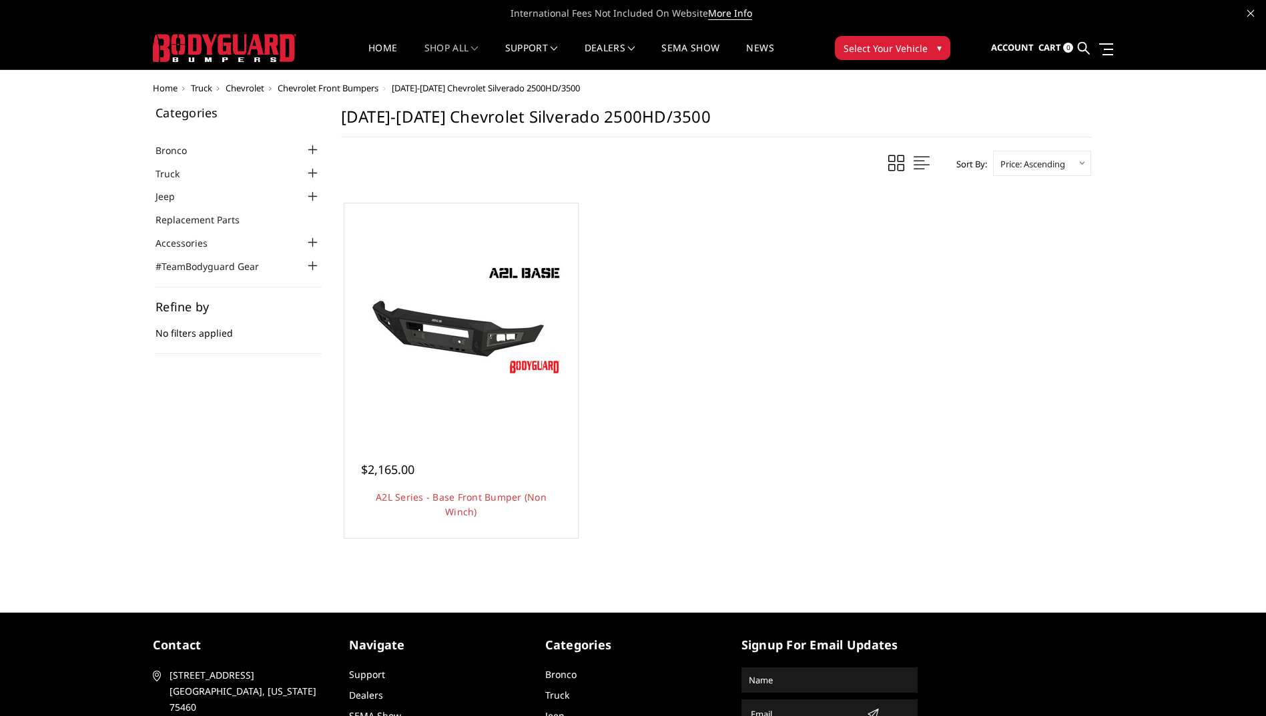
click at [1040, 162] on select "Featured Items Newest Items Best Selling A to Z Z to A By Review Price: Ascendi…" at bounding box center [1042, 163] width 98 height 25
click at [843, 358] on ul "Quick view $2,165.00 A2L Series - Base Front Bumper (Non Winch) Low-profile & l…" at bounding box center [716, 374] width 764 height 356
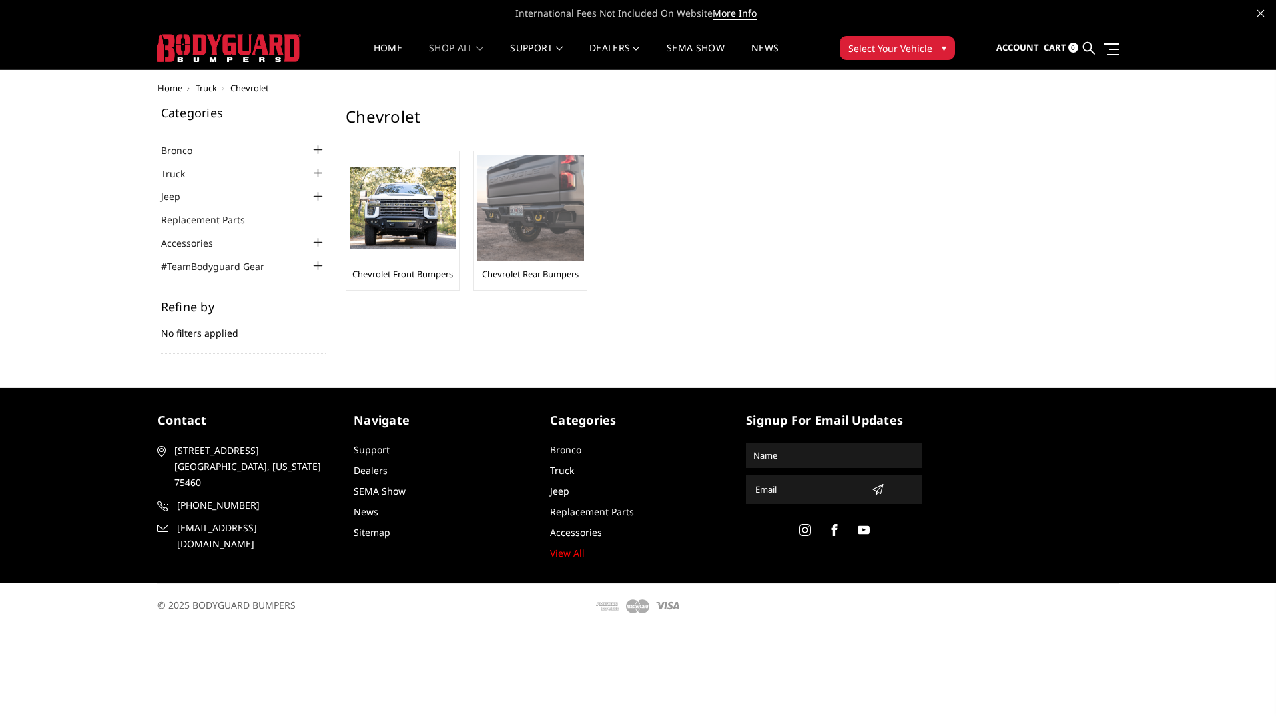
click at [522, 268] on link "Chevrolet Rear Bumpers" at bounding box center [530, 274] width 97 height 12
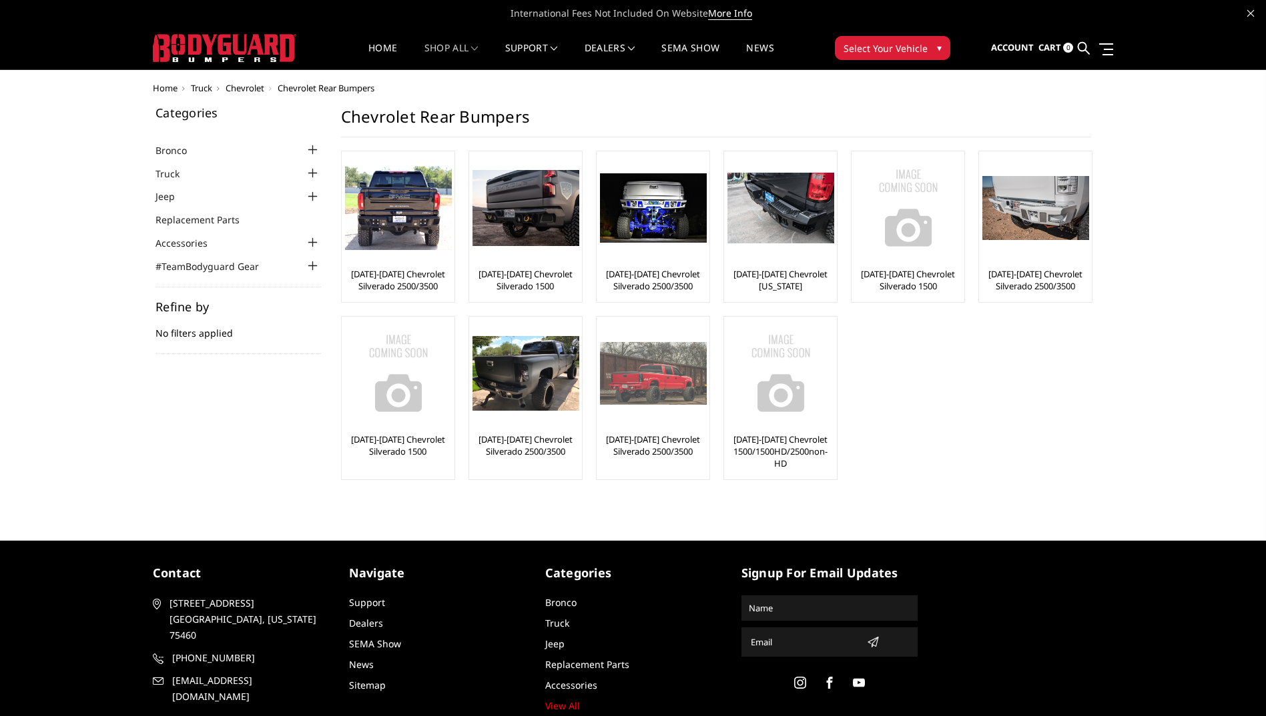
click at [643, 436] on link "[DATE]-[DATE] Chevrolet Silverado 2500/3500" at bounding box center [653, 446] width 106 height 24
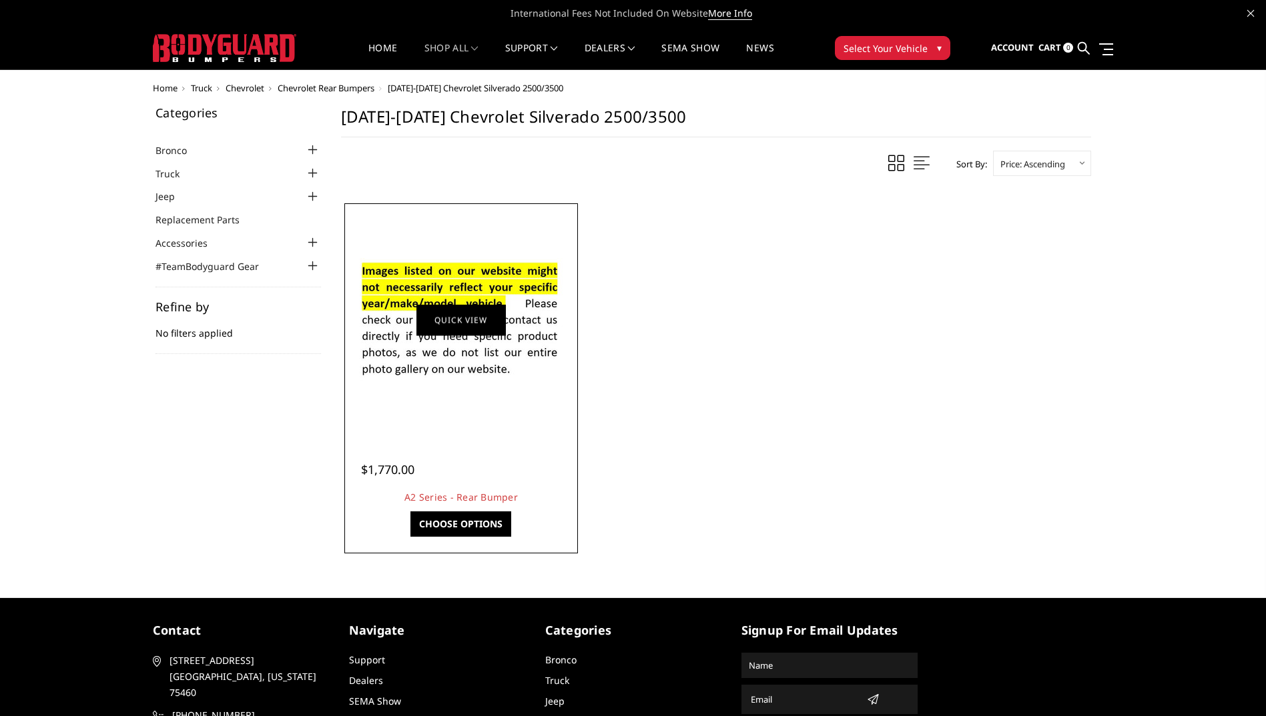
click at [446, 318] on link "Quick view" at bounding box center [460, 319] width 89 height 31
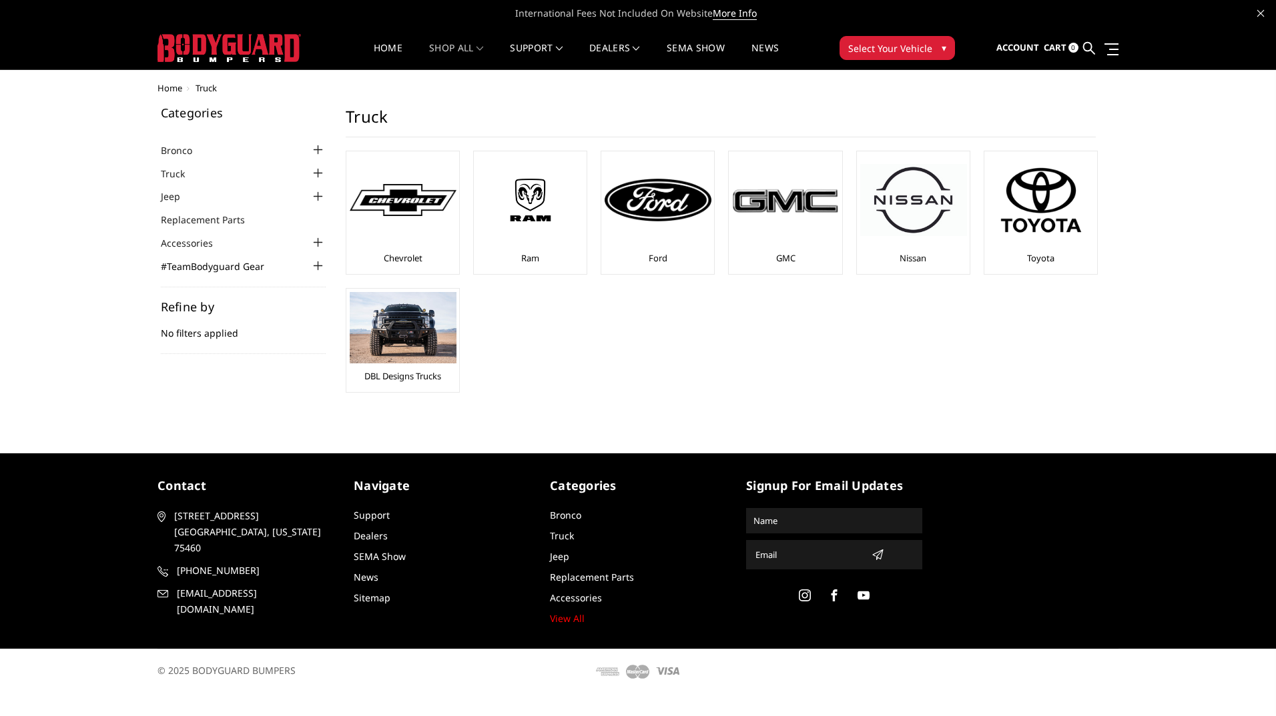
click at [221, 266] on link "#TeamBodyguard Gear" at bounding box center [221, 267] width 120 height 14
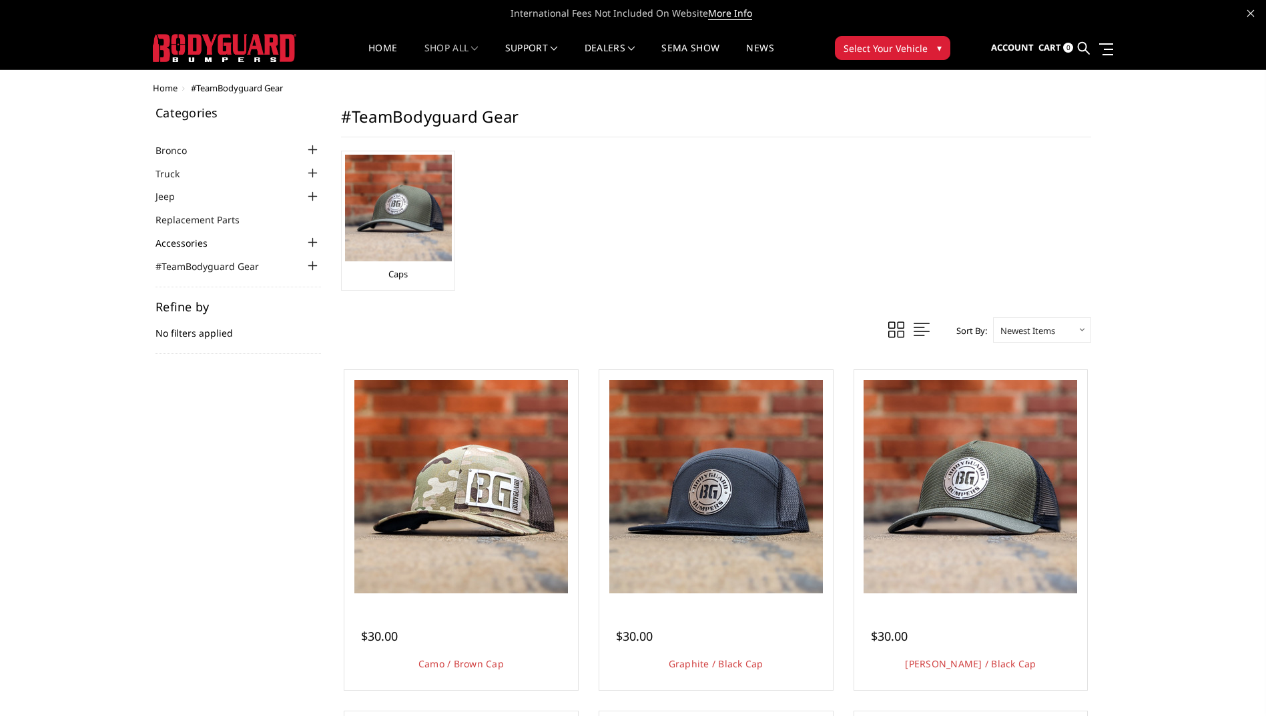
click at [183, 241] on link "Accessories" at bounding box center [189, 243] width 69 height 14
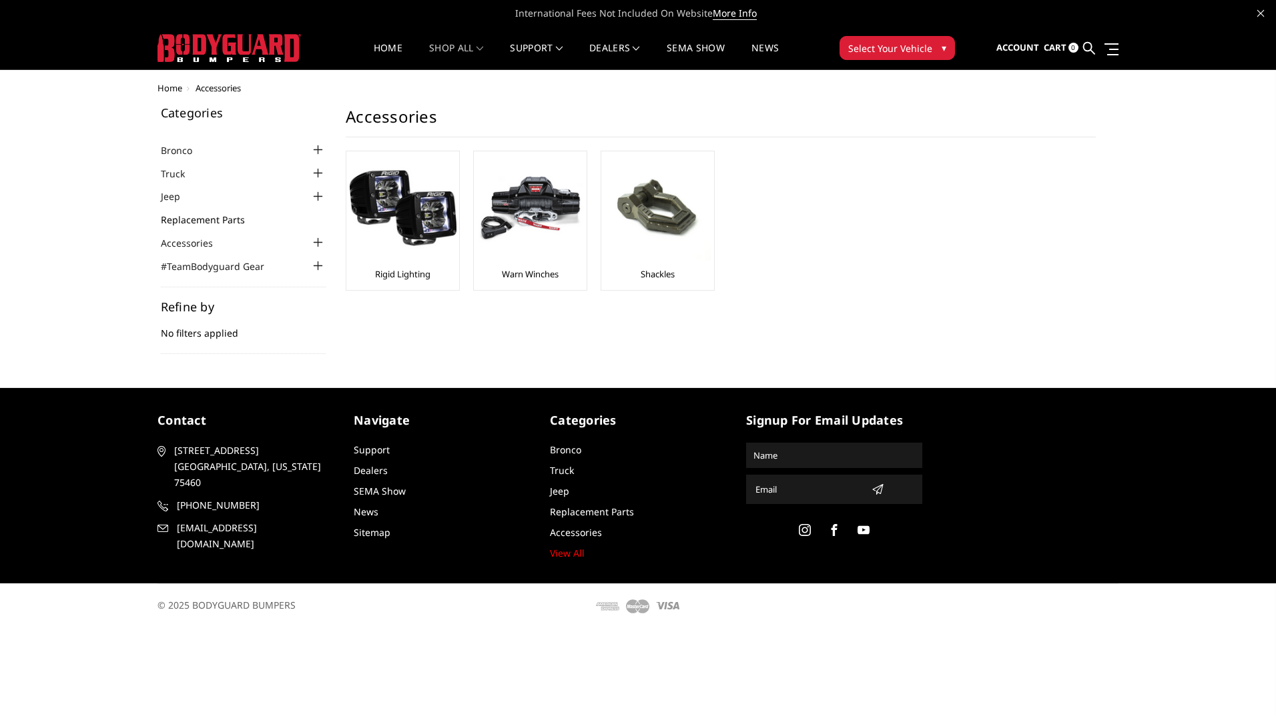
click at [184, 220] on link "Replacement Parts" at bounding box center [211, 220] width 101 height 14
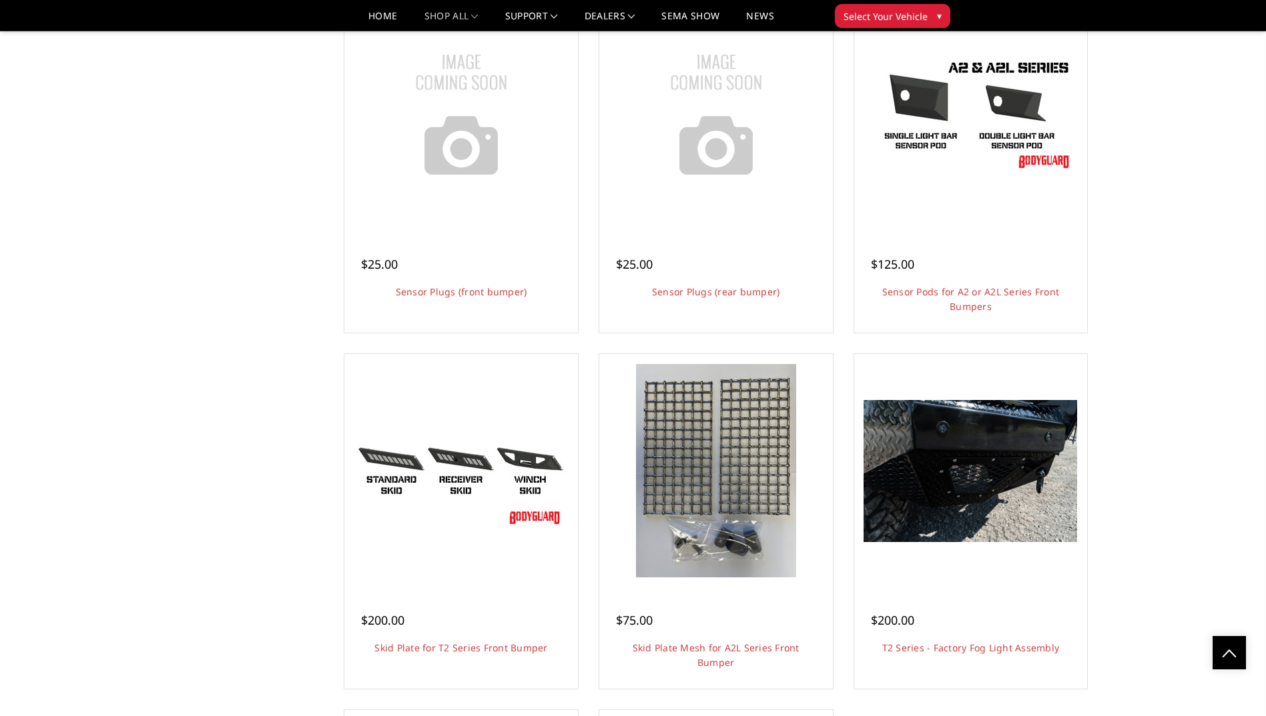
scroll to position [3336, 0]
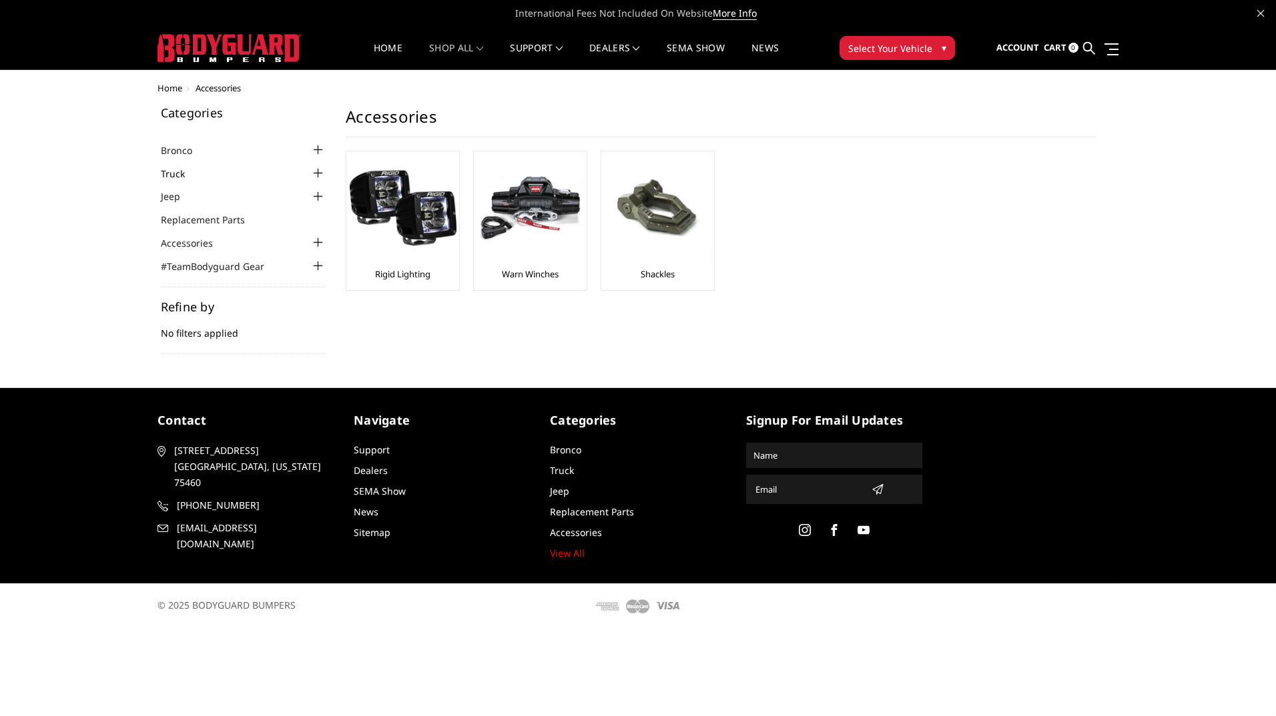
click at [163, 172] on link "Truck" at bounding box center [181, 174] width 41 height 14
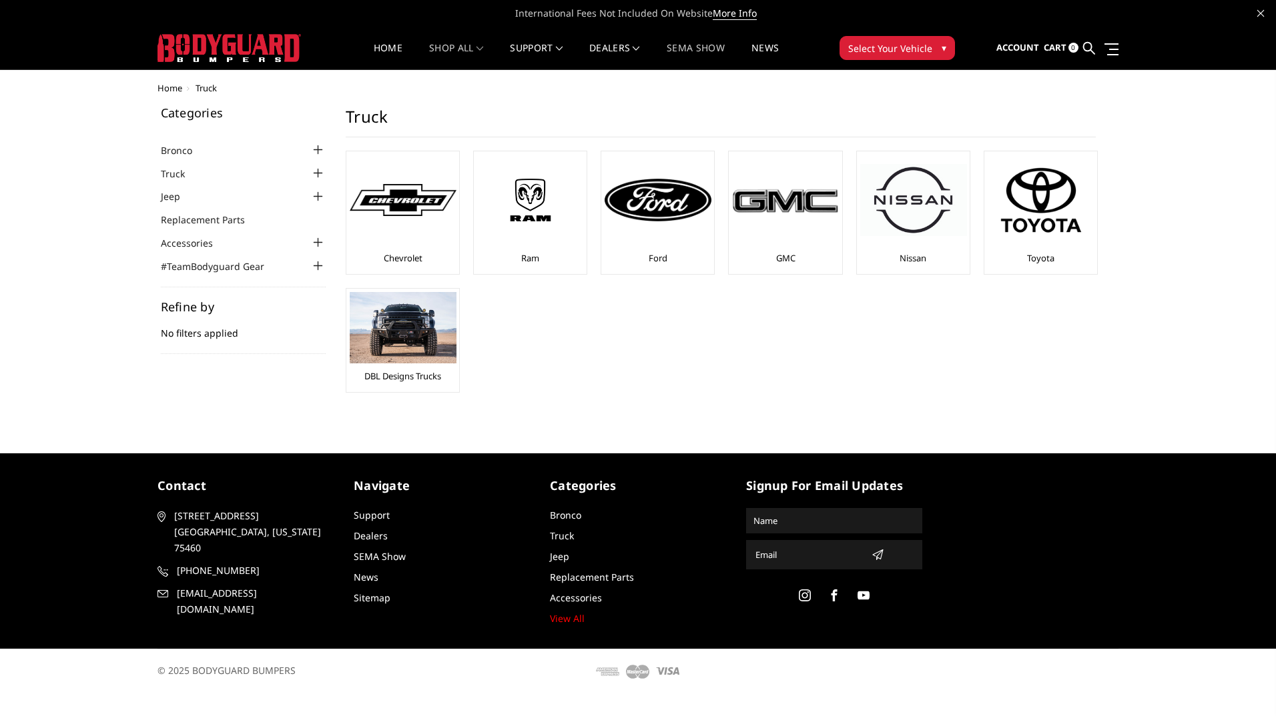
click at [690, 48] on link "SEMA Show" at bounding box center [695, 56] width 58 height 26
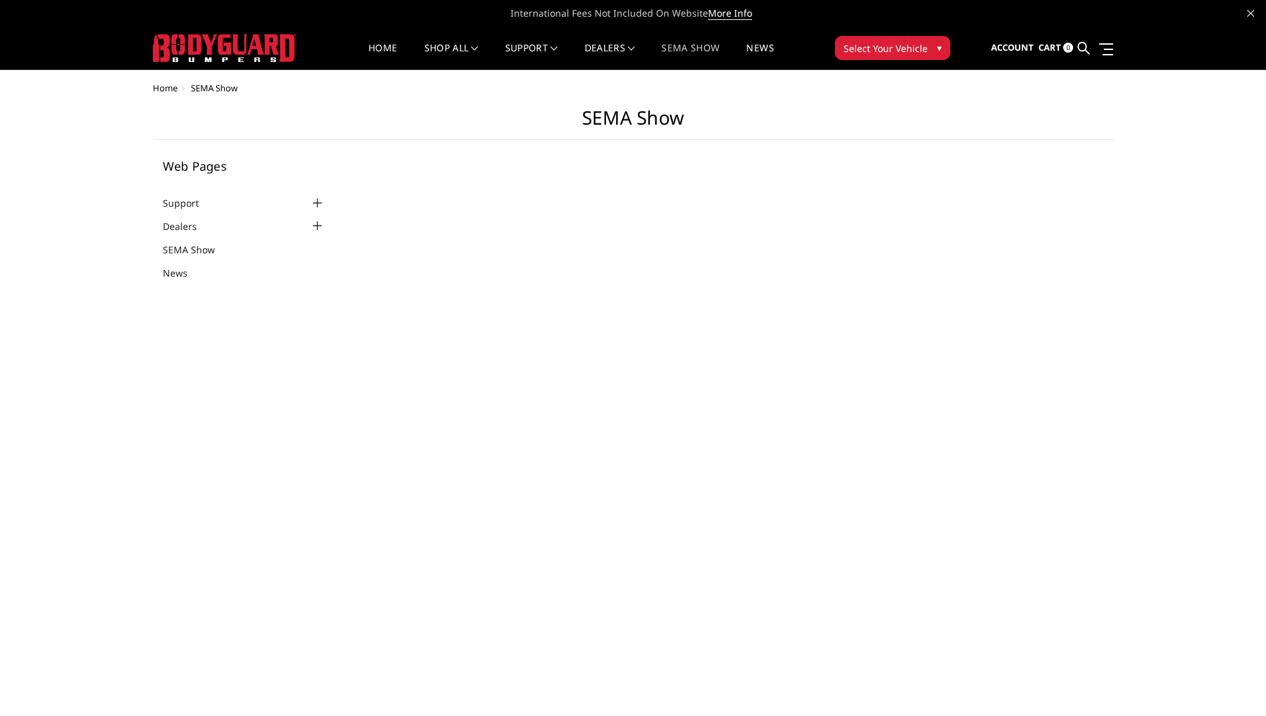
select select "US"
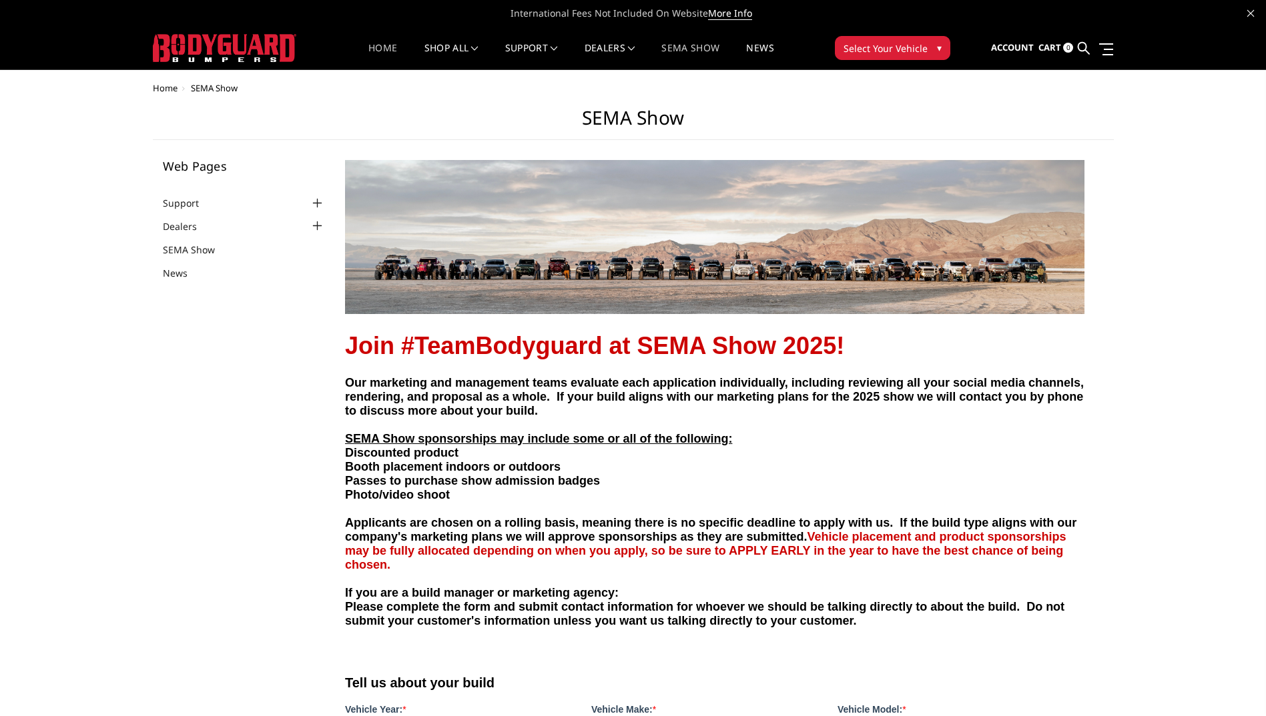
click at [377, 50] on link "Home" at bounding box center [382, 56] width 29 height 26
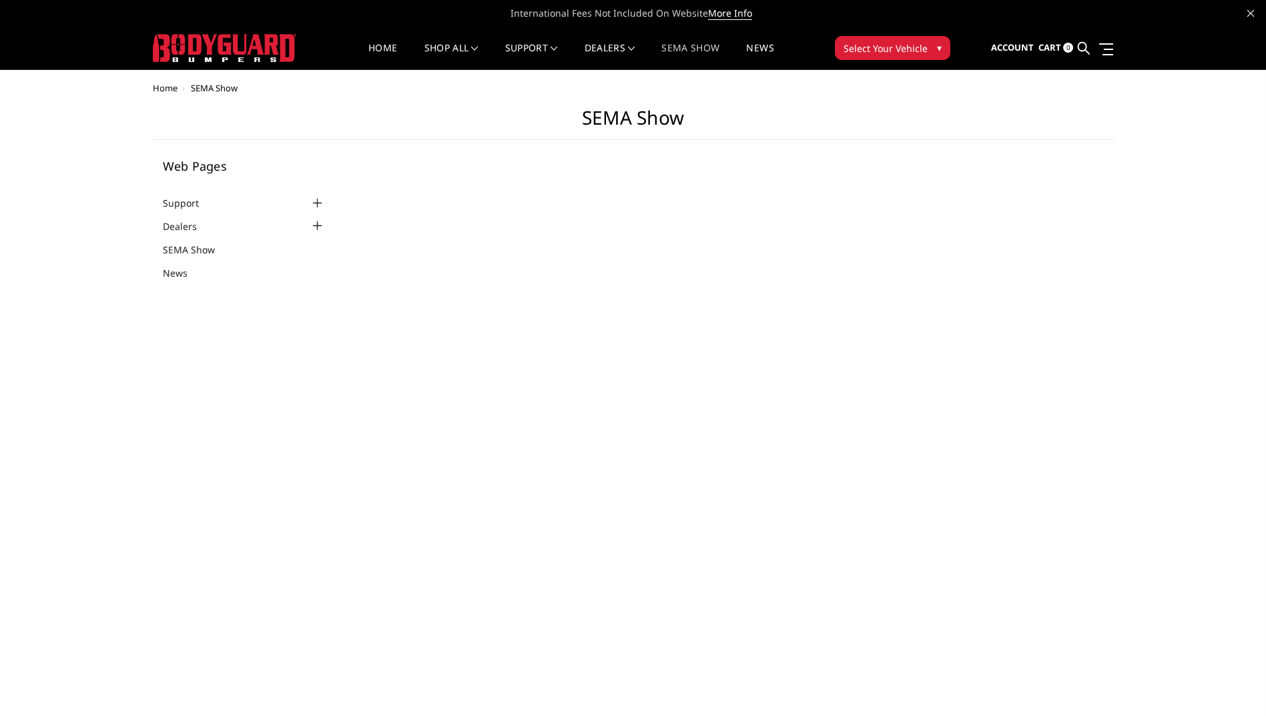
select select "US"
